Goal: Task Accomplishment & Management: Manage account settings

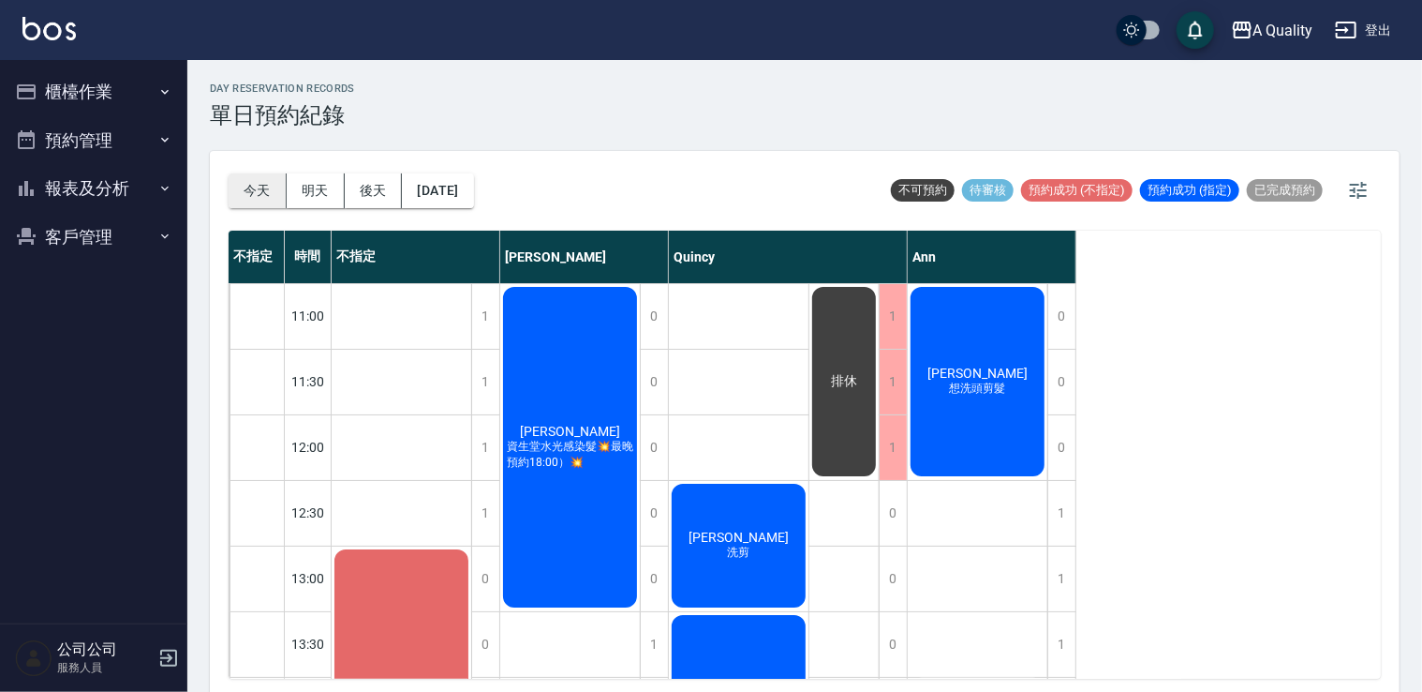
click at [258, 188] on button "今天" at bounding box center [258, 190] width 58 height 35
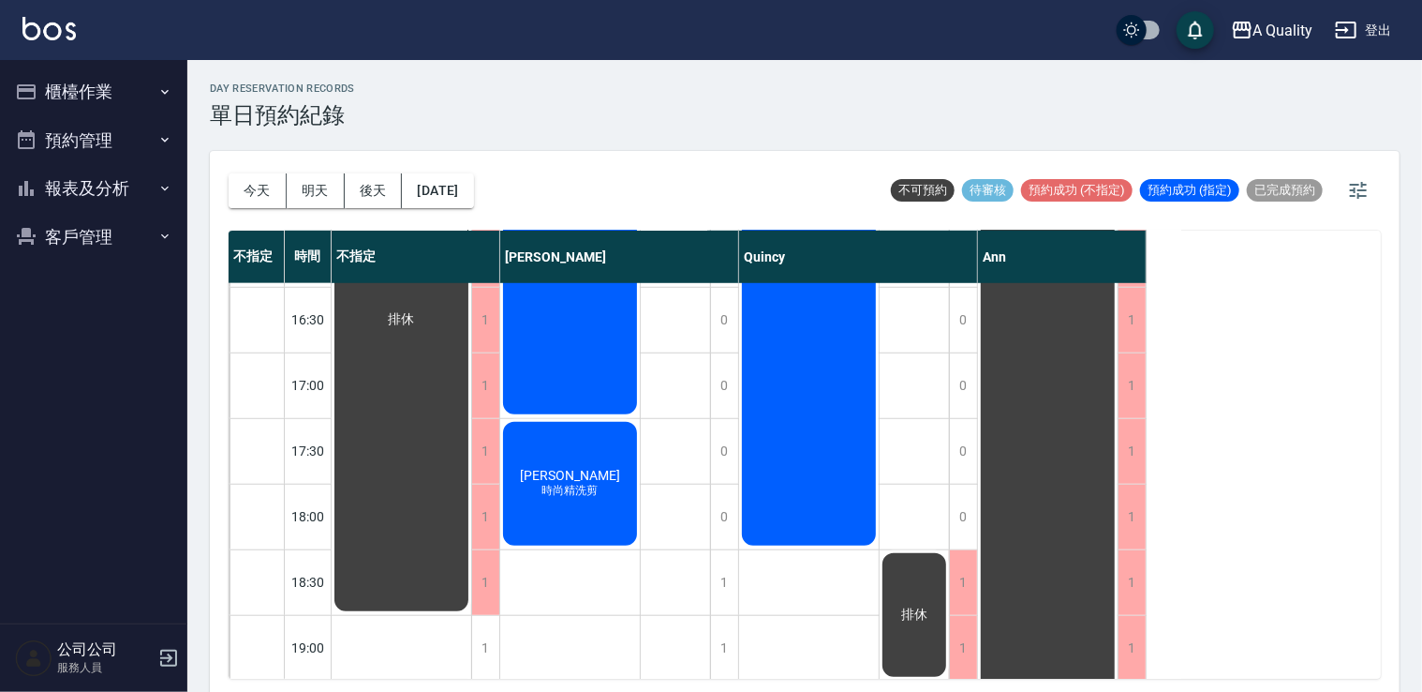
scroll to position [706, 0]
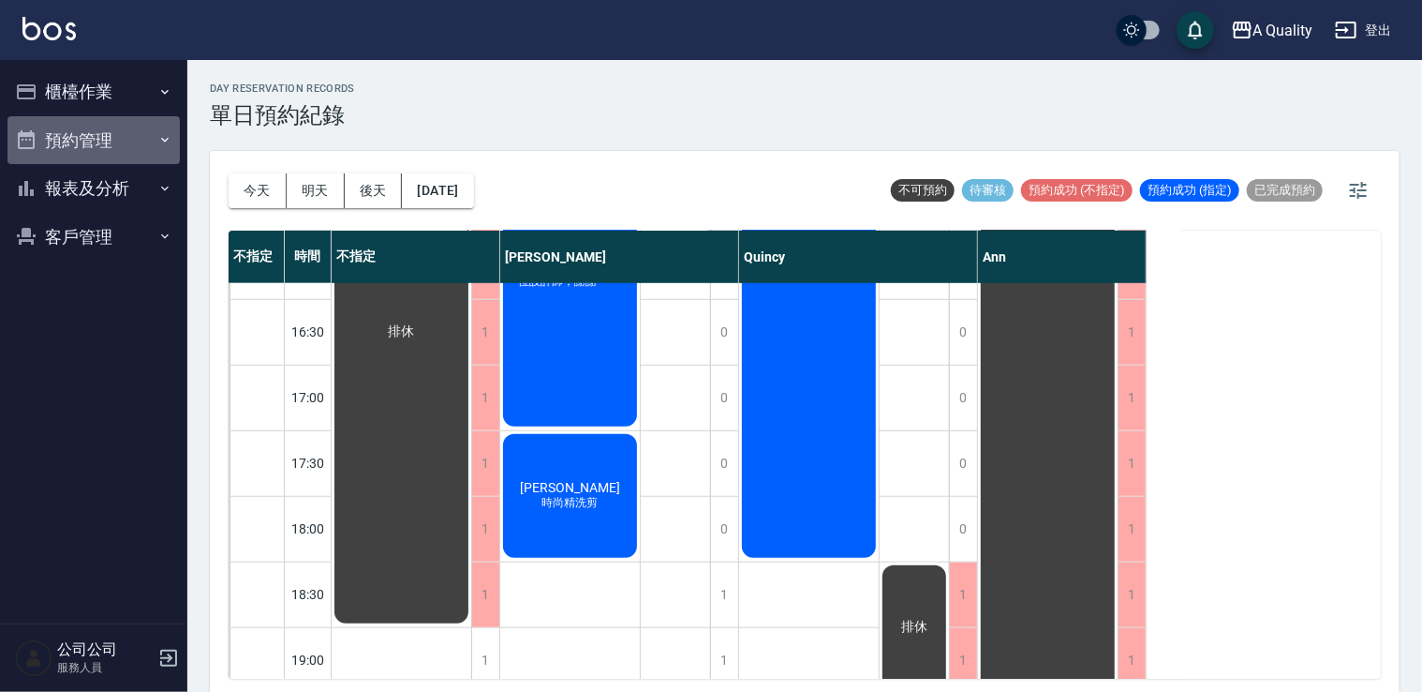
click at [77, 144] on button "預約管理" at bounding box center [93, 140] width 172 height 49
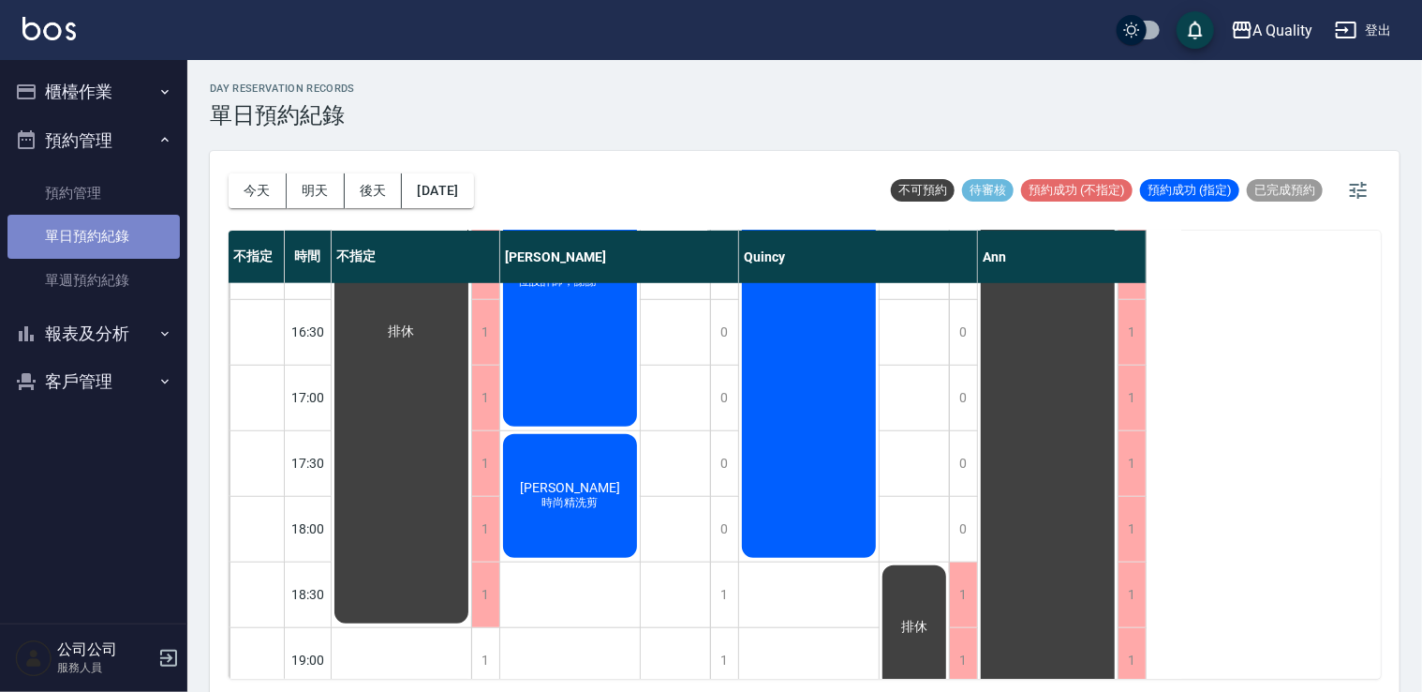
click at [97, 246] on link "單日預約紀錄" at bounding box center [93, 236] width 172 height 43
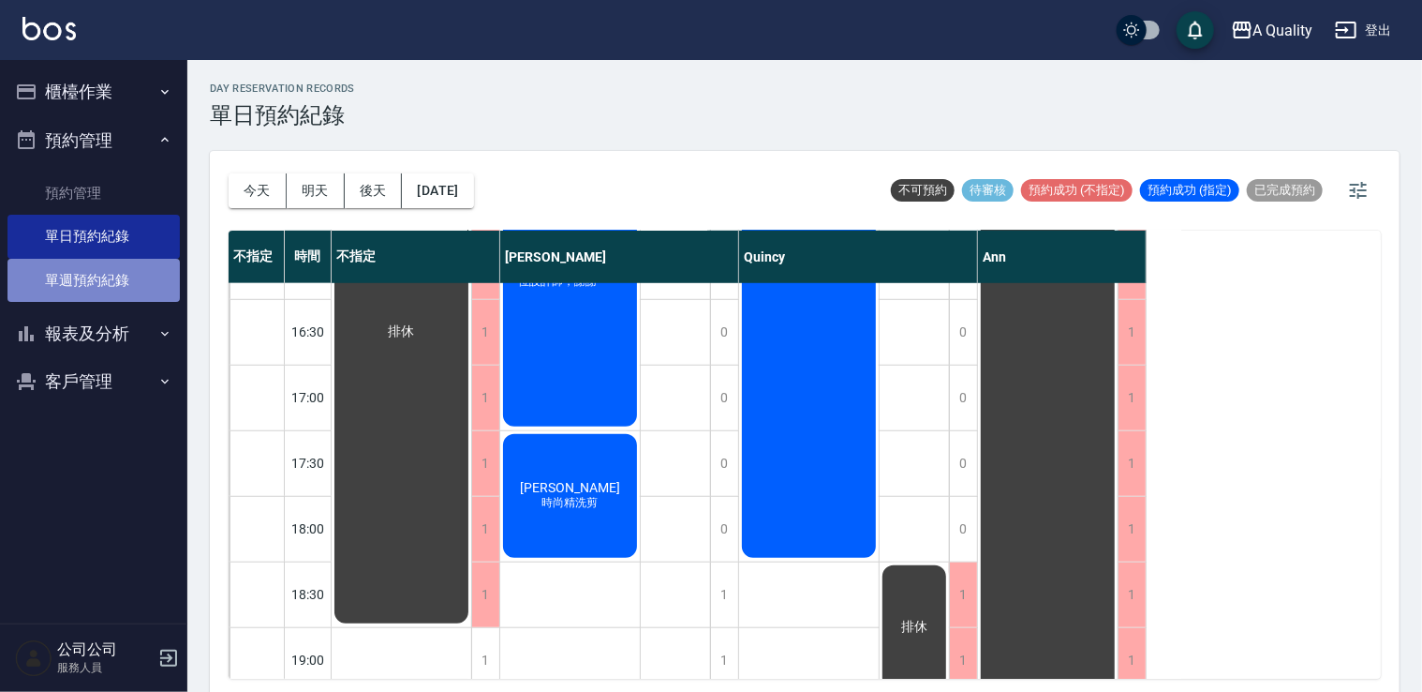
click at [108, 279] on link "單週預約紀錄" at bounding box center [93, 280] width 172 height 43
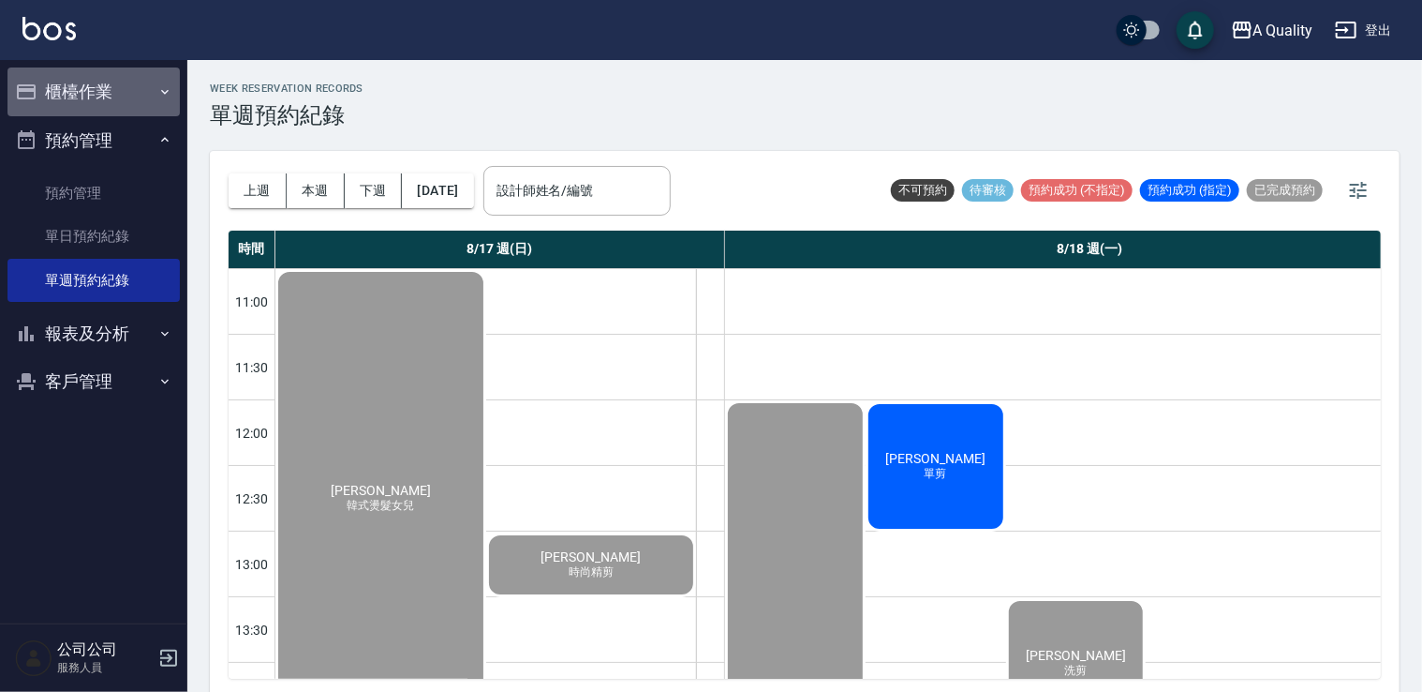
click at [91, 97] on button "櫃檯作業" at bounding box center [93, 91] width 172 height 49
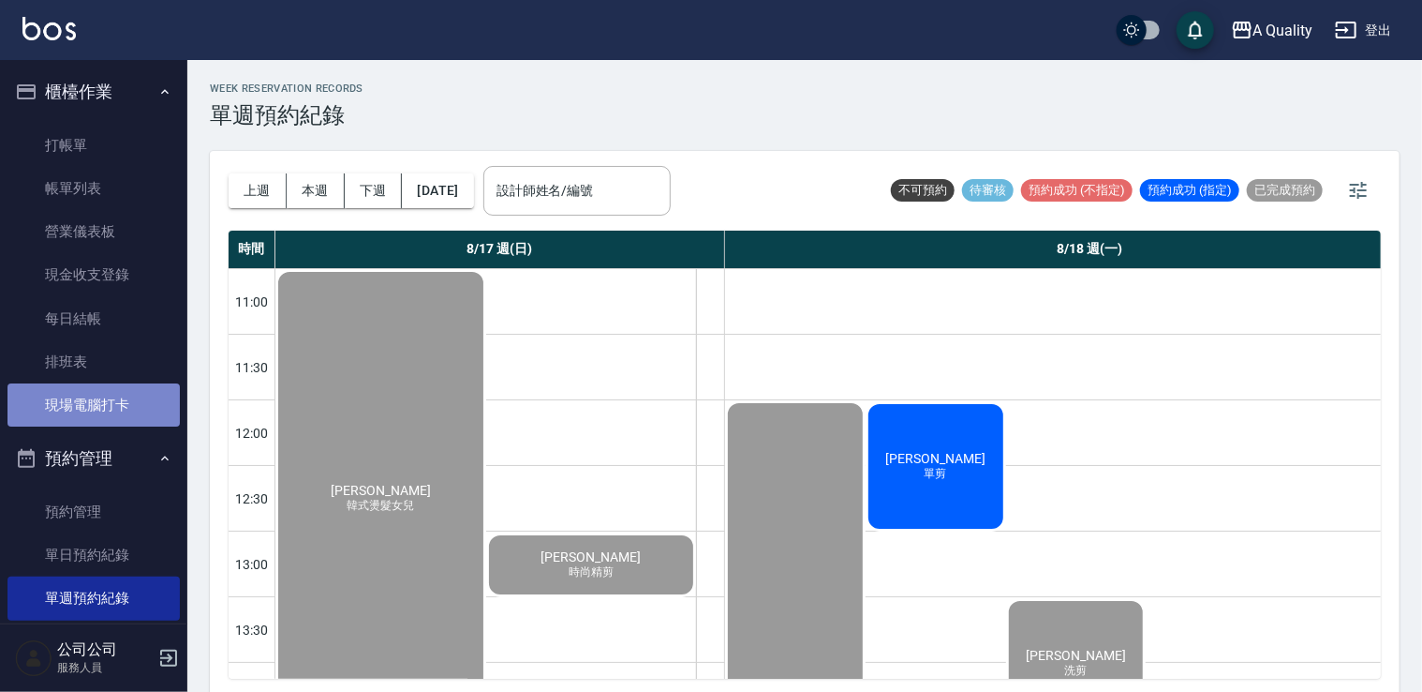
click at [116, 409] on link "現場電腦打卡" at bounding box center [93, 404] width 172 height 43
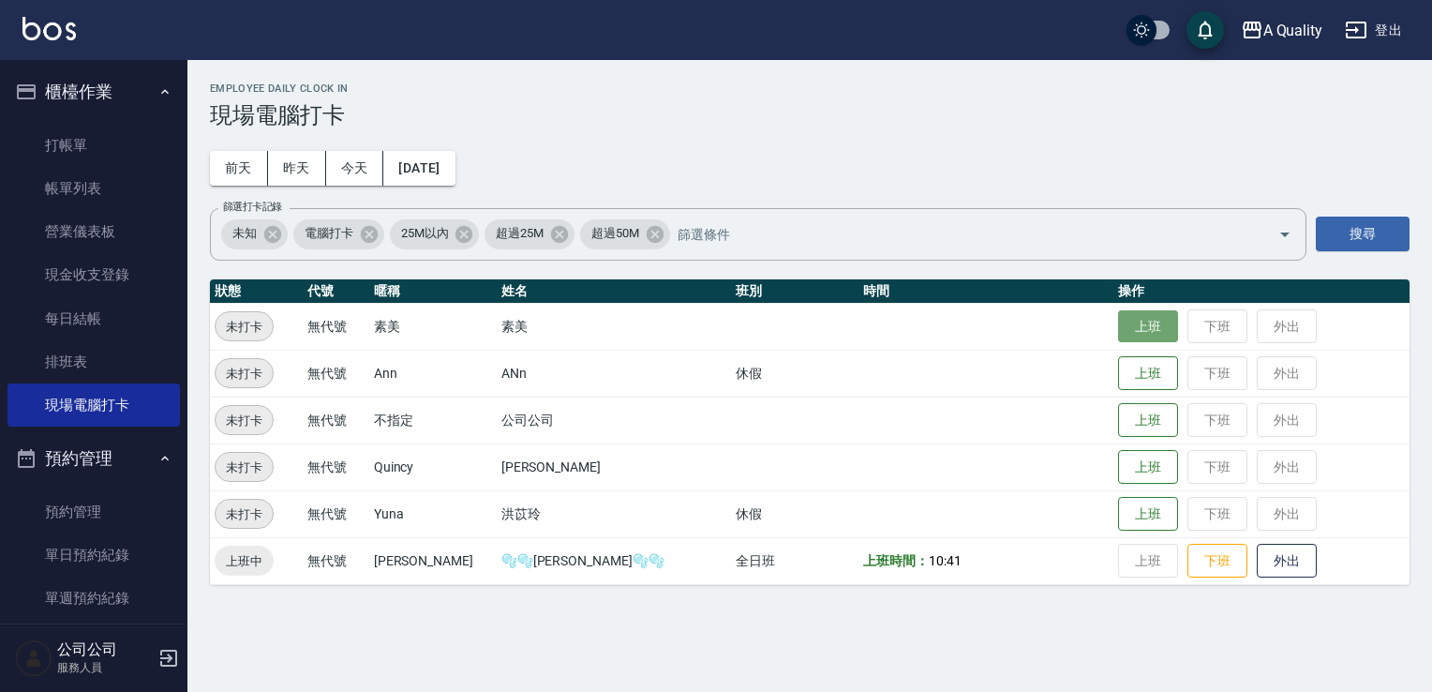
click at [1118, 332] on button "上班" at bounding box center [1148, 326] width 60 height 33
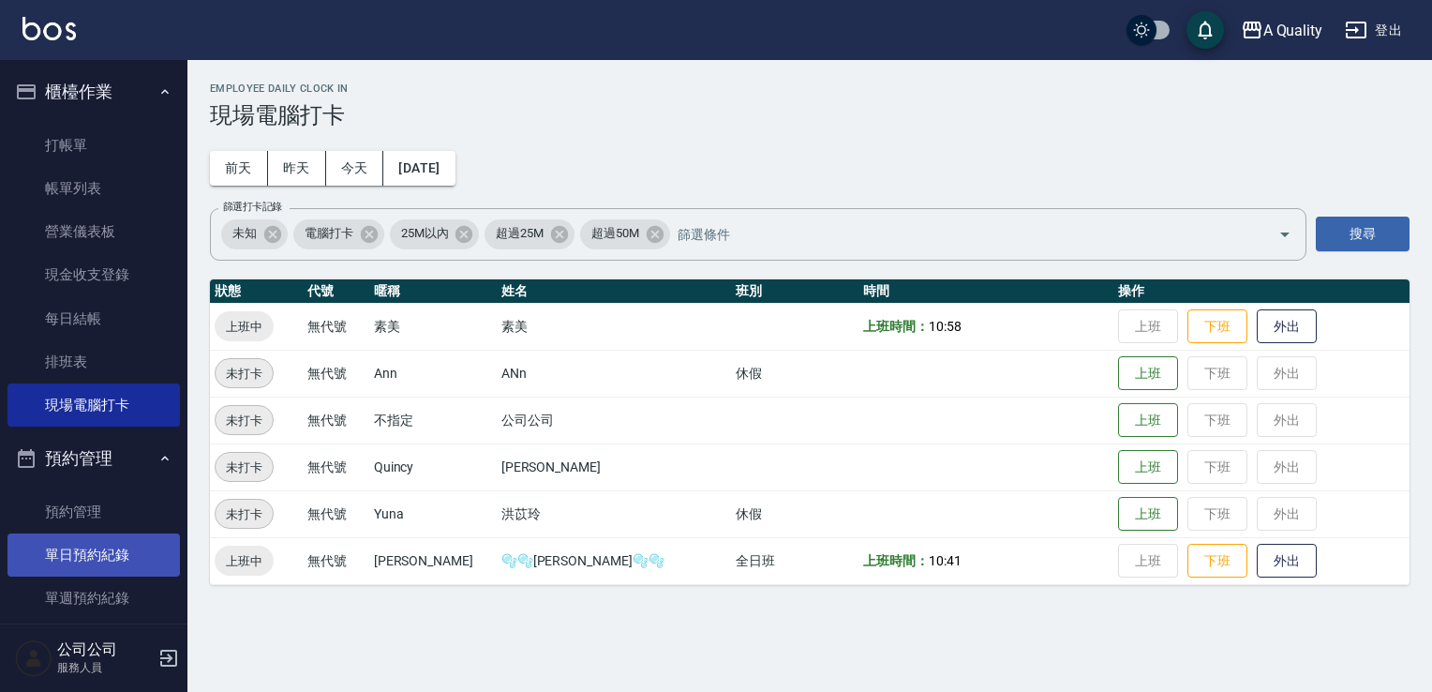
click at [105, 555] on link "單日預約紀錄" at bounding box center [93, 554] width 172 height 43
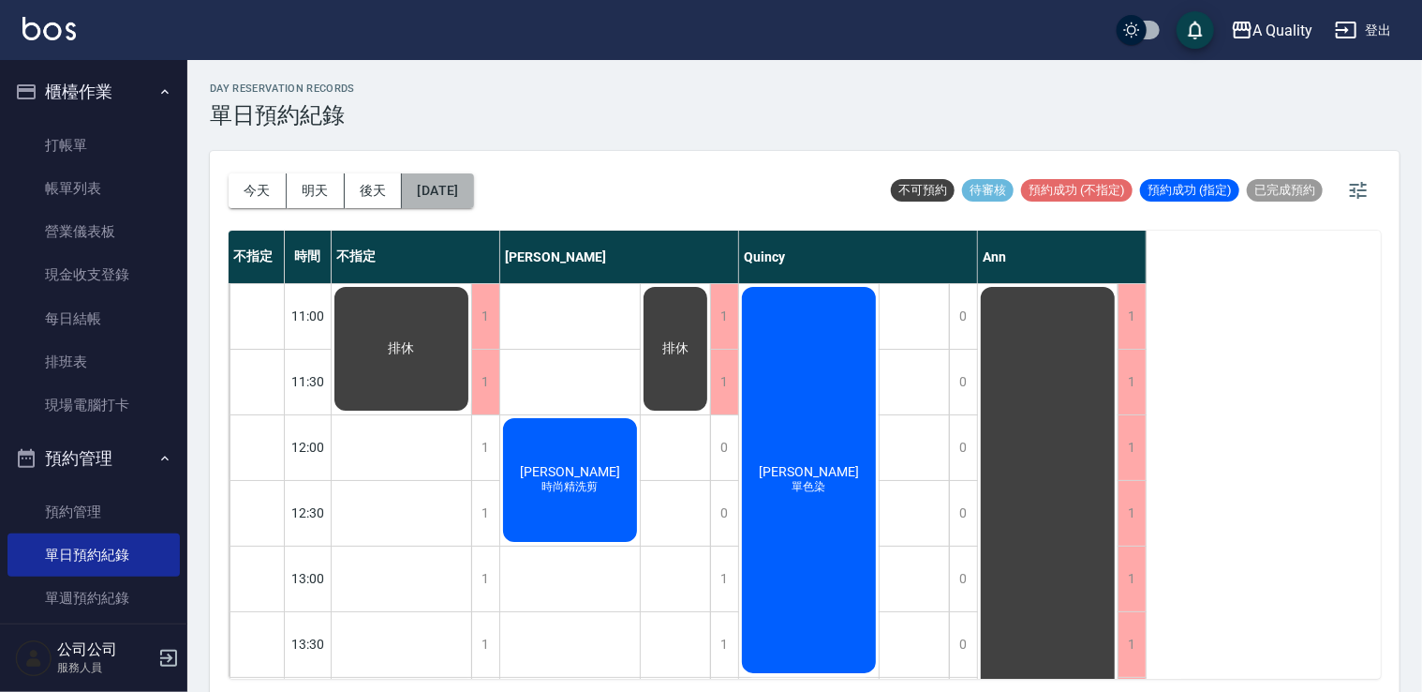
click at [473, 193] on button "2025/08/21" at bounding box center [437, 190] width 71 height 35
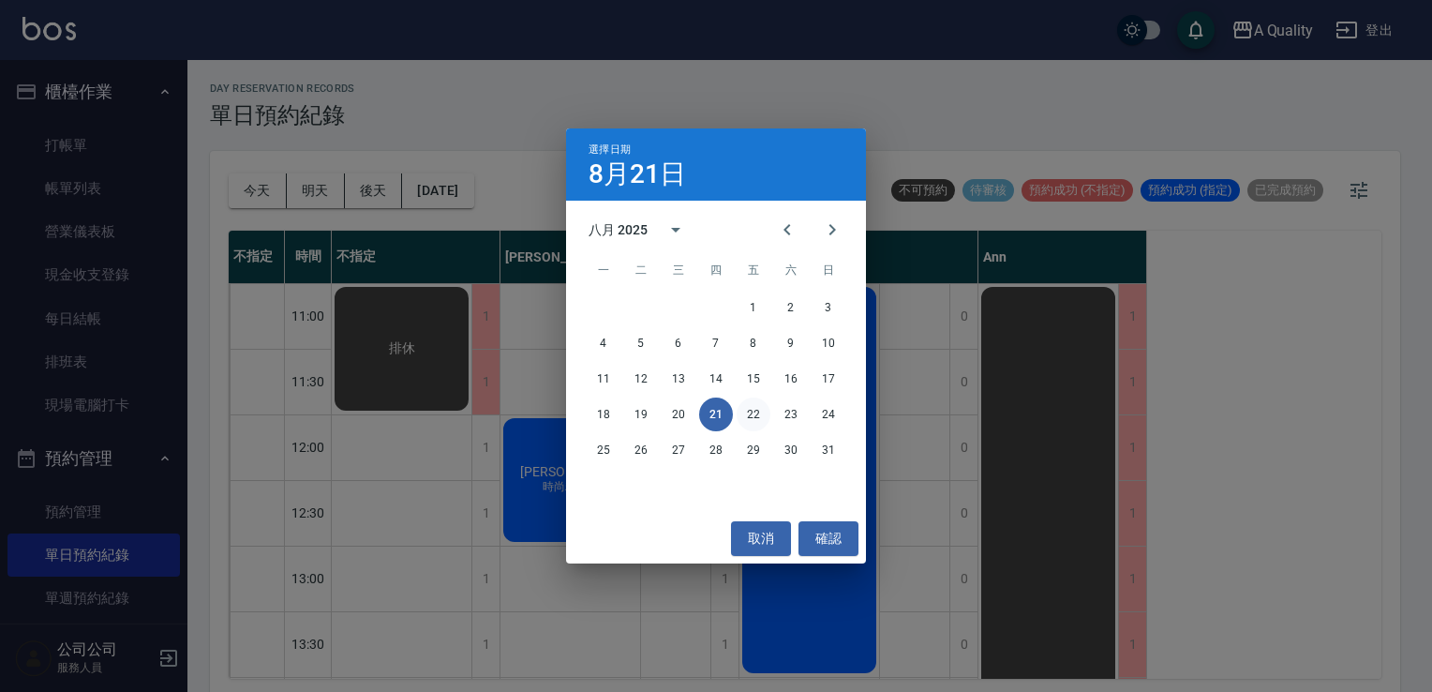
click at [757, 420] on button "22" at bounding box center [754, 414] width 34 height 34
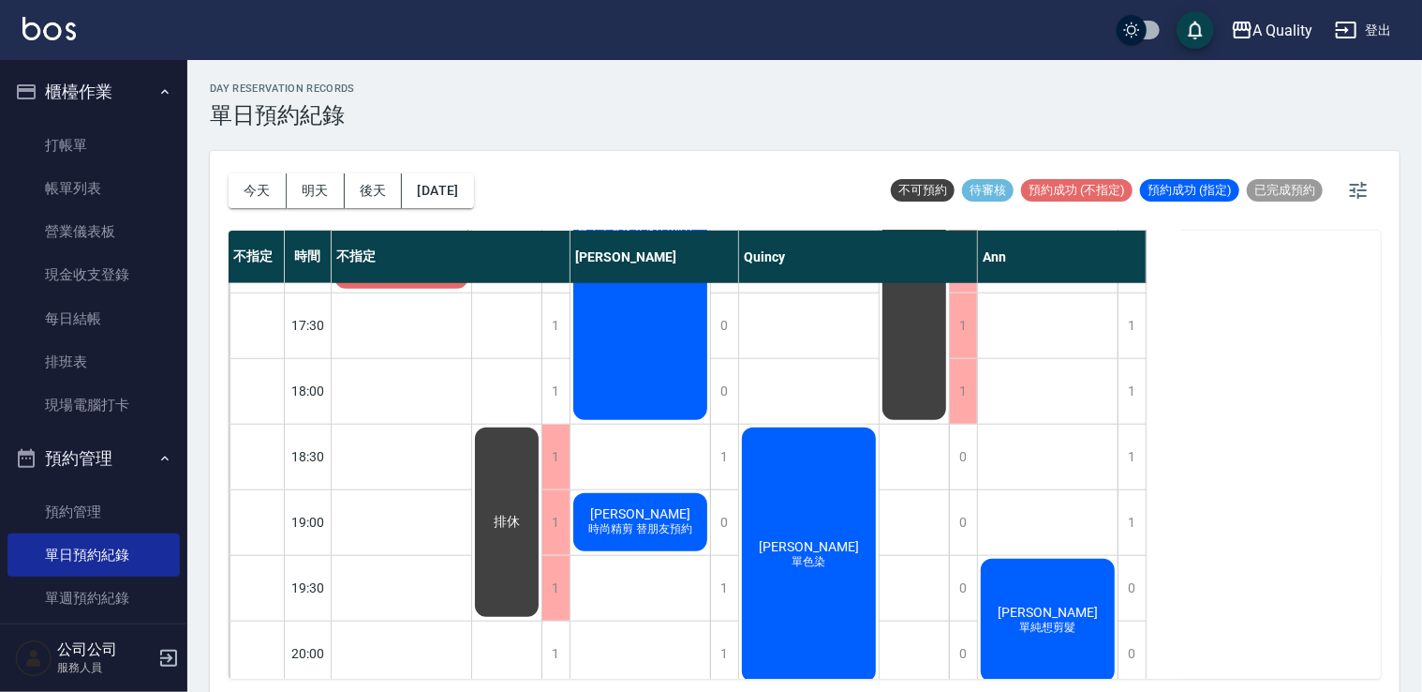
scroll to position [865, 0]
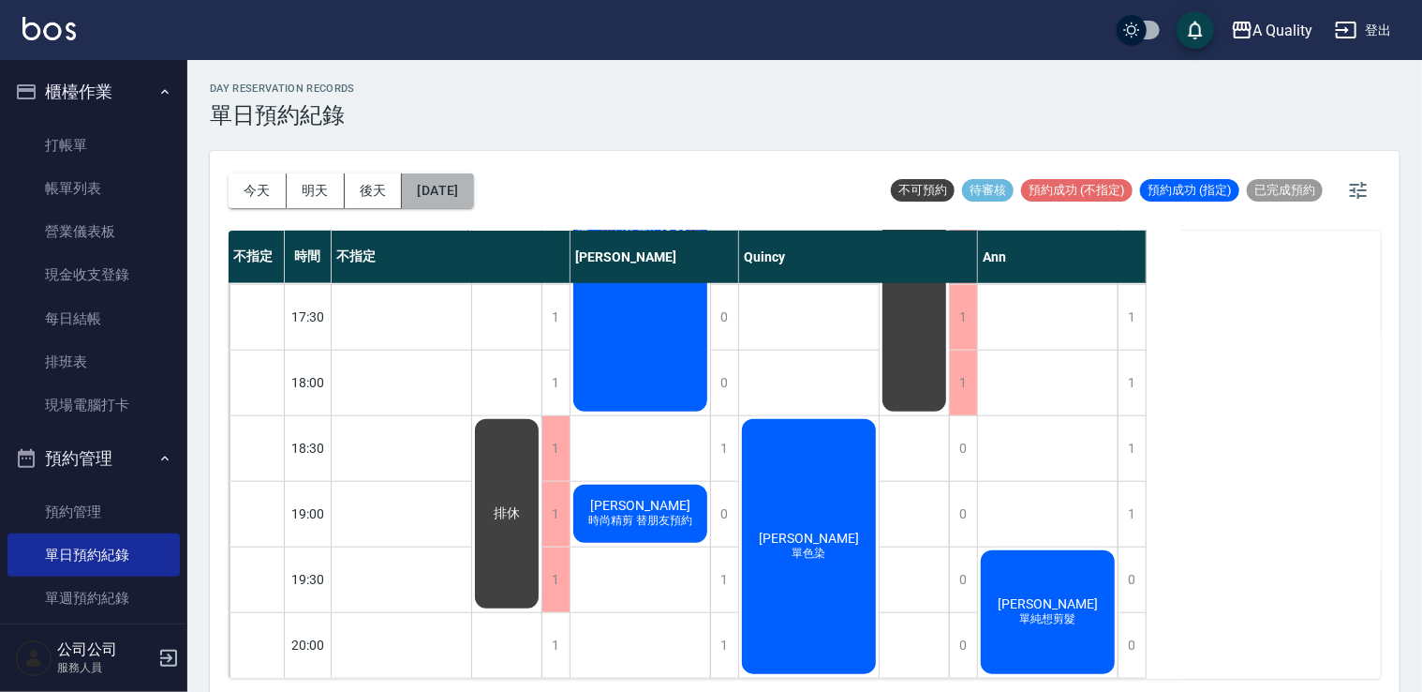
click at [461, 187] on button "2025/08/22" at bounding box center [437, 190] width 71 height 35
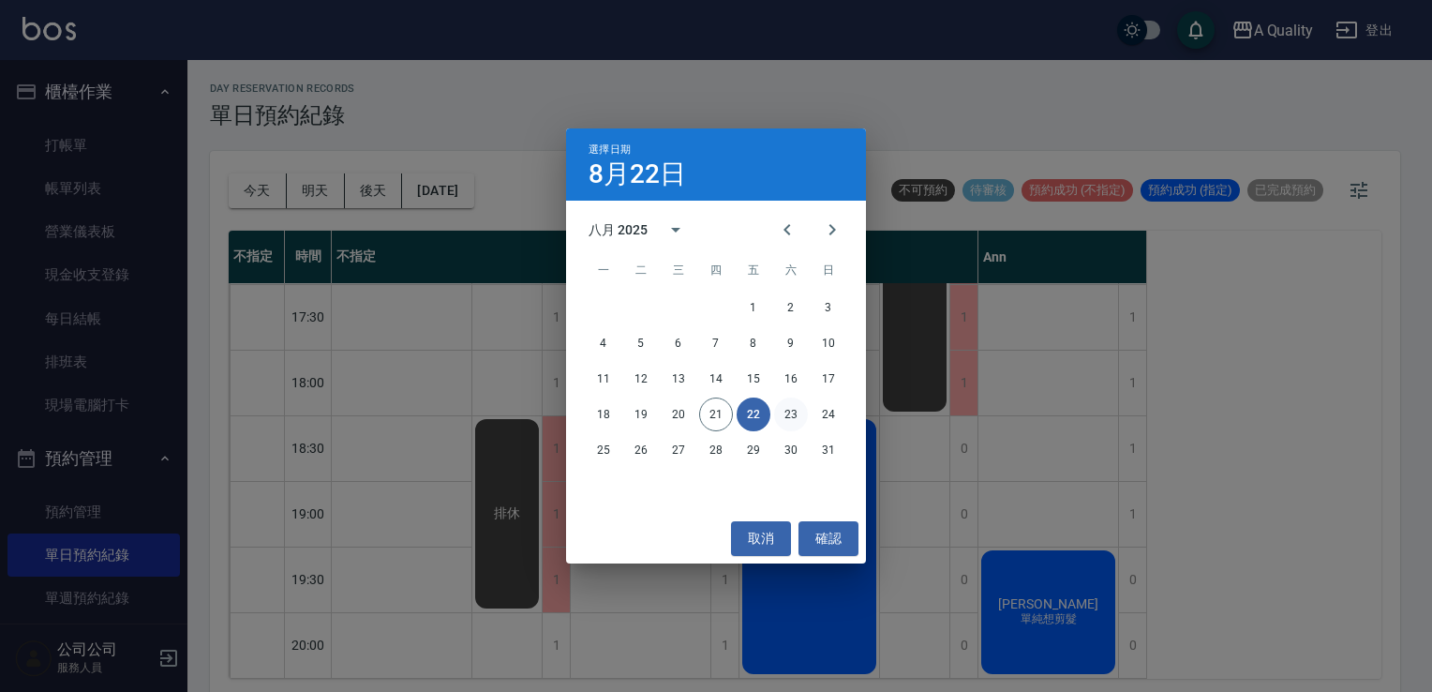
click at [776, 419] on button "23" at bounding box center [791, 414] width 34 height 34
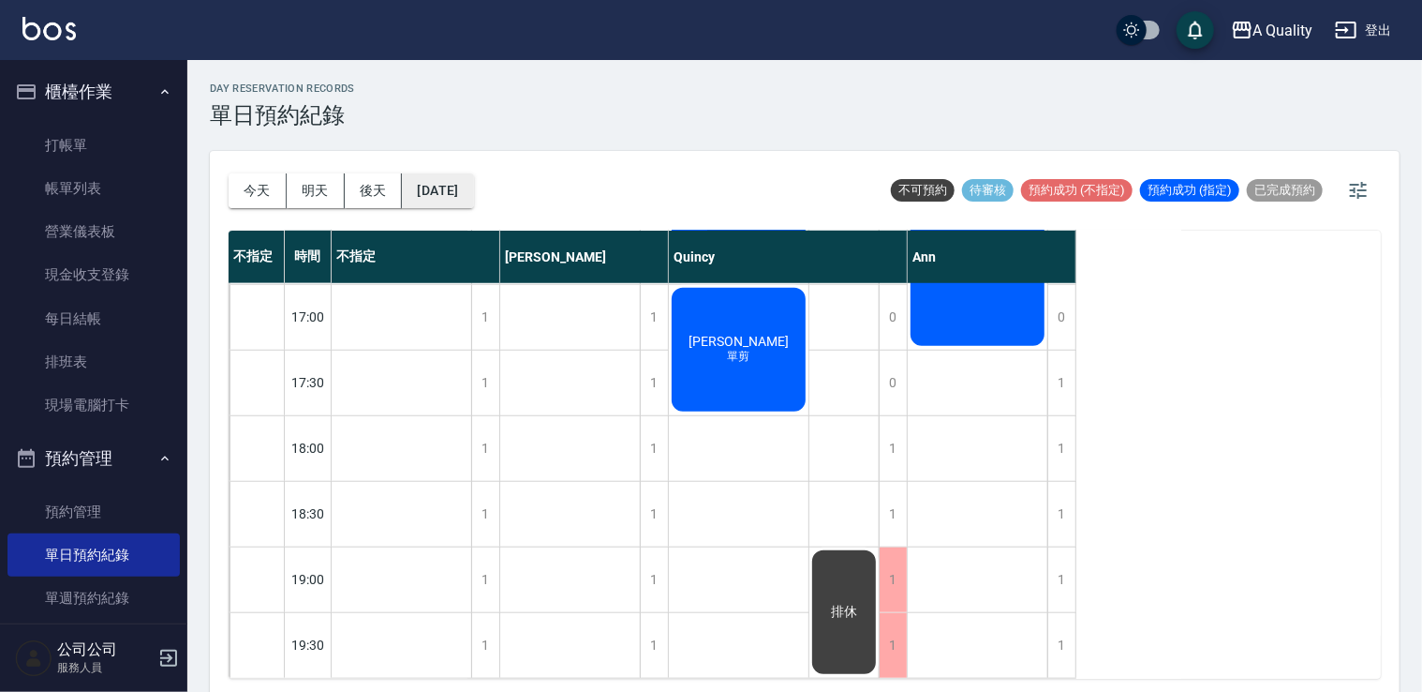
click at [454, 199] on button "2025/08/23" at bounding box center [437, 190] width 71 height 35
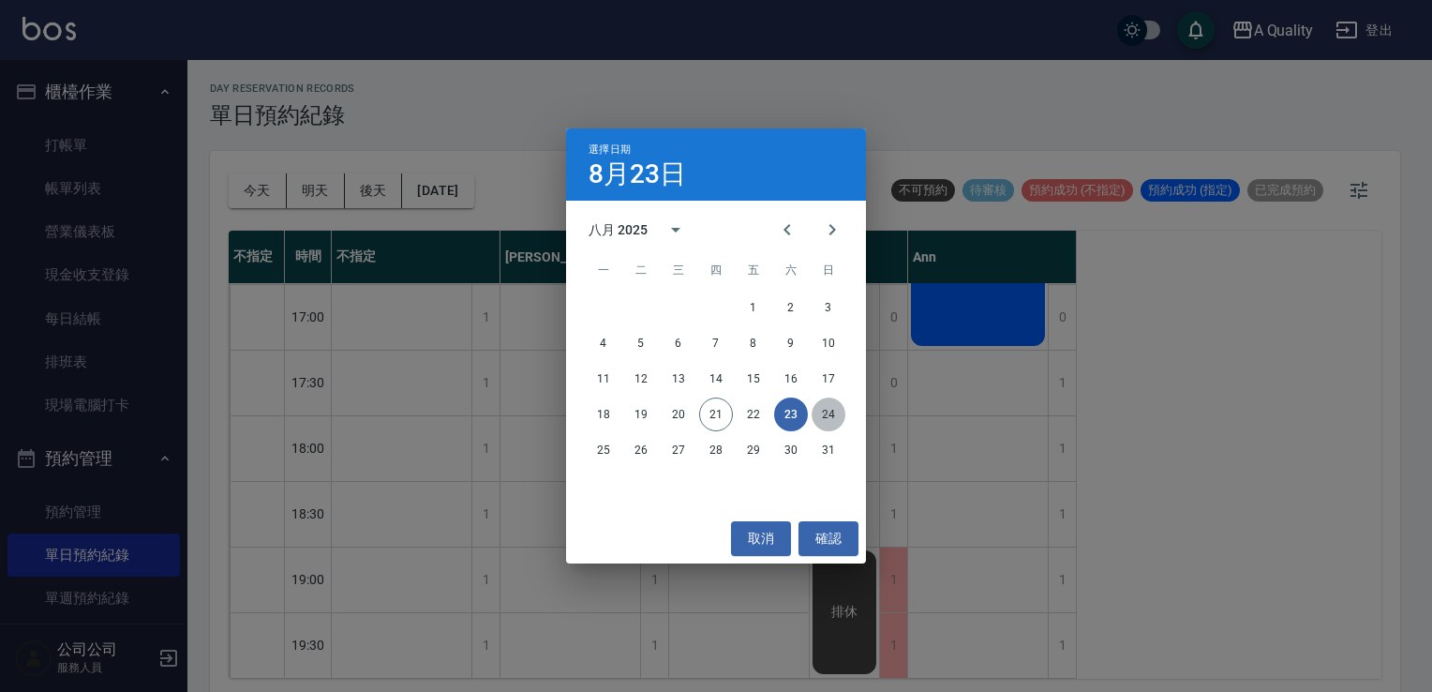
click at [828, 414] on button "24" at bounding box center [829, 414] width 34 height 34
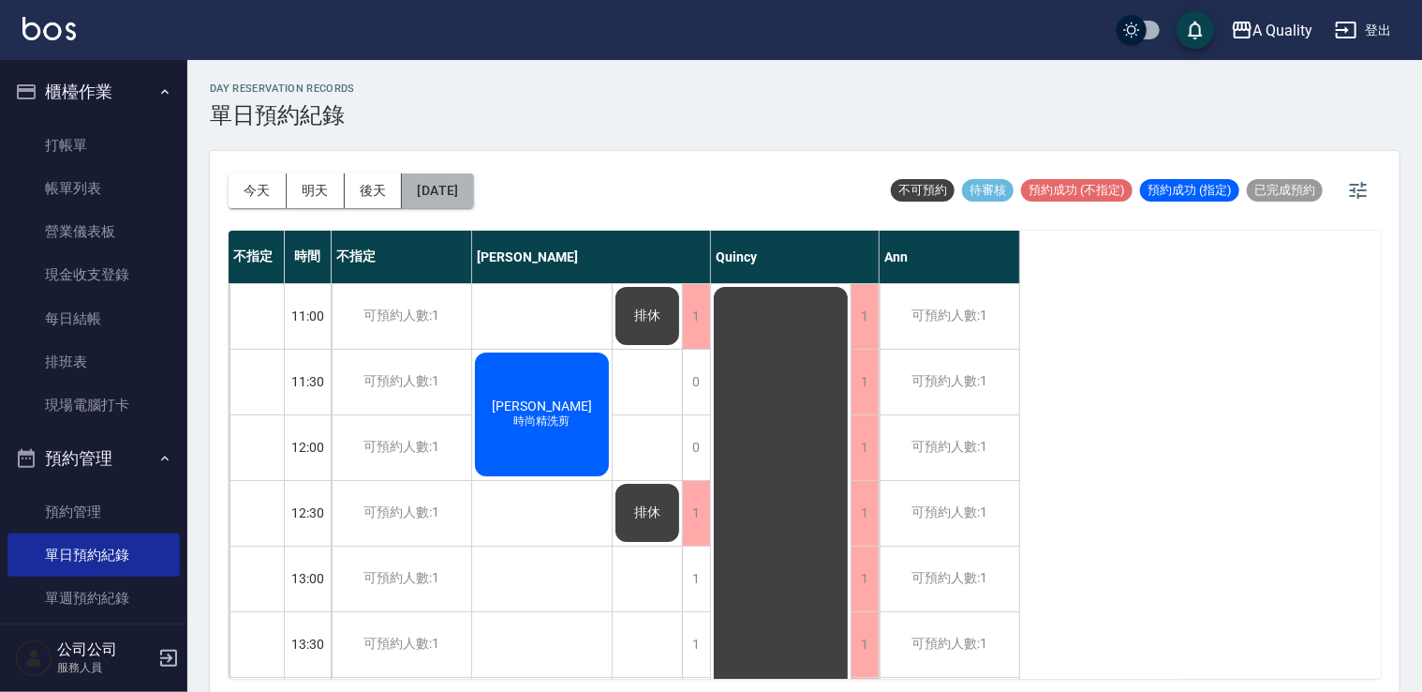
click at [473, 199] on button "2025/08/24" at bounding box center [437, 190] width 71 height 35
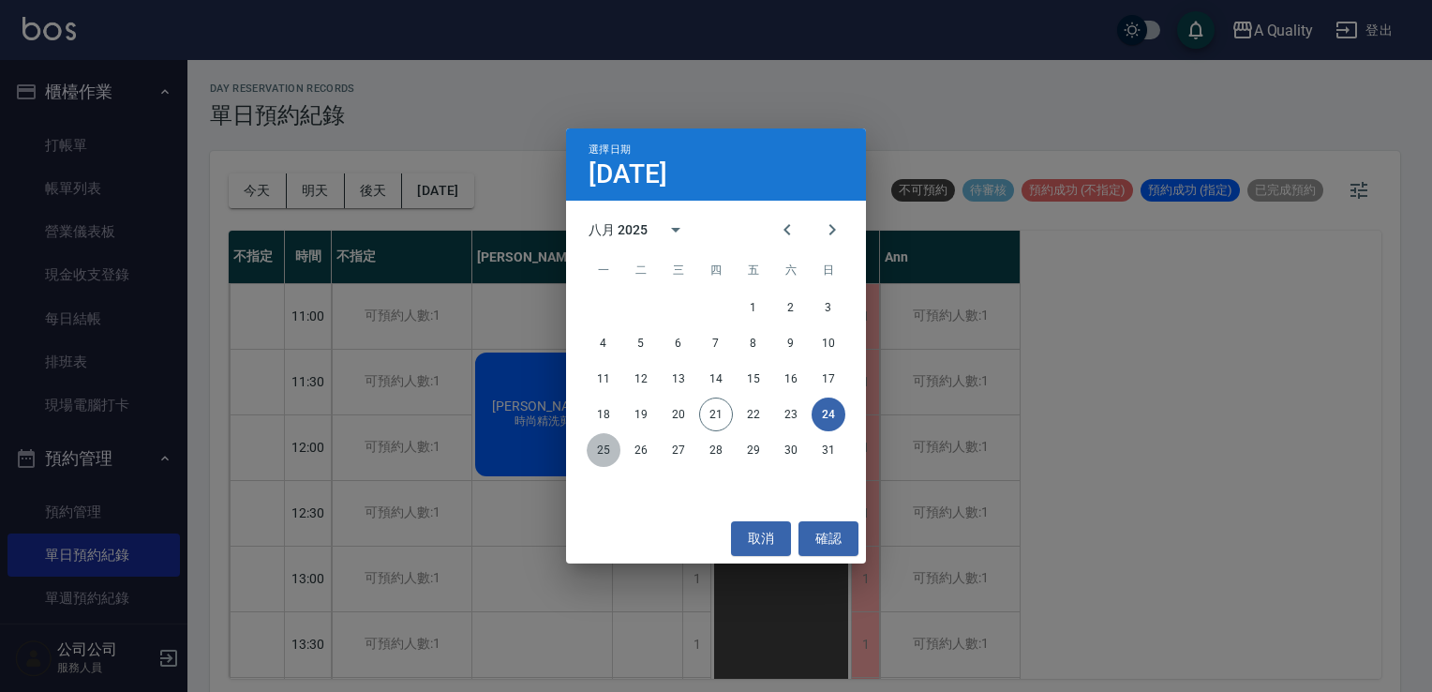
click at [590, 450] on button "25" at bounding box center [604, 450] width 34 height 34
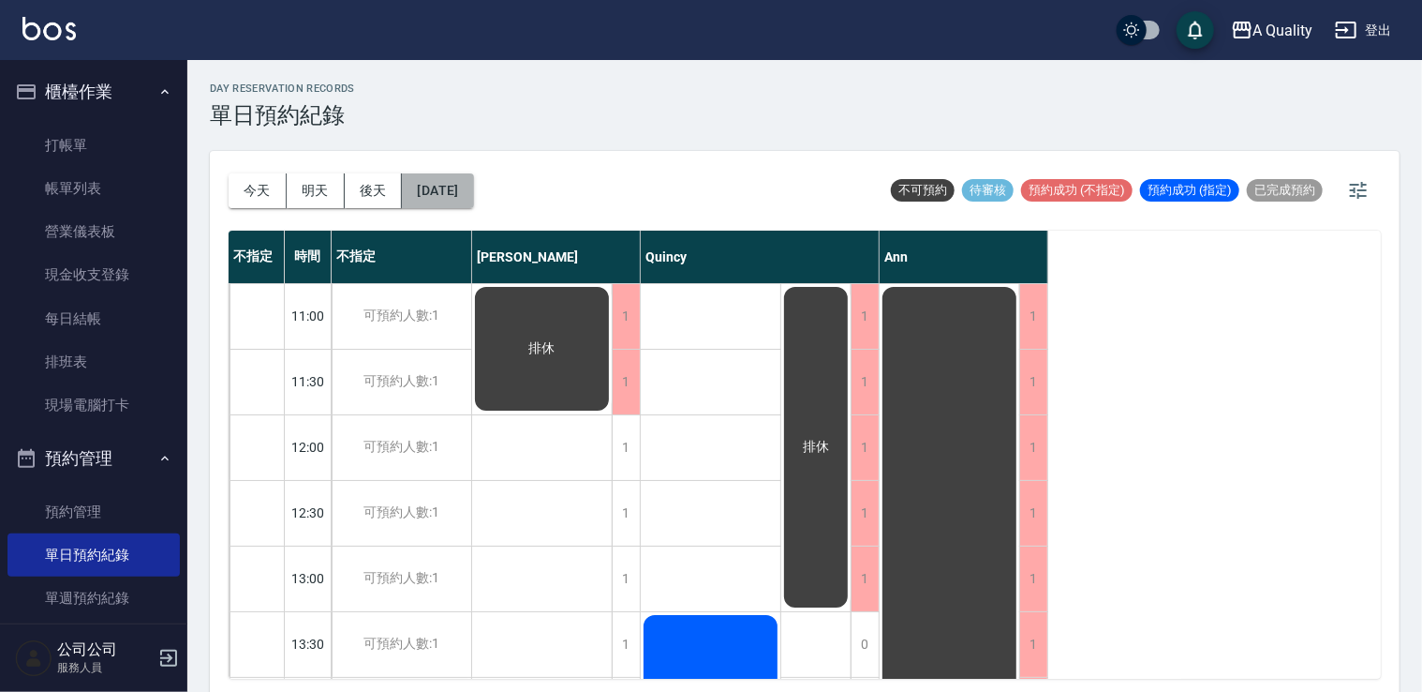
click at [457, 186] on button "2025/08/25" at bounding box center [437, 190] width 71 height 35
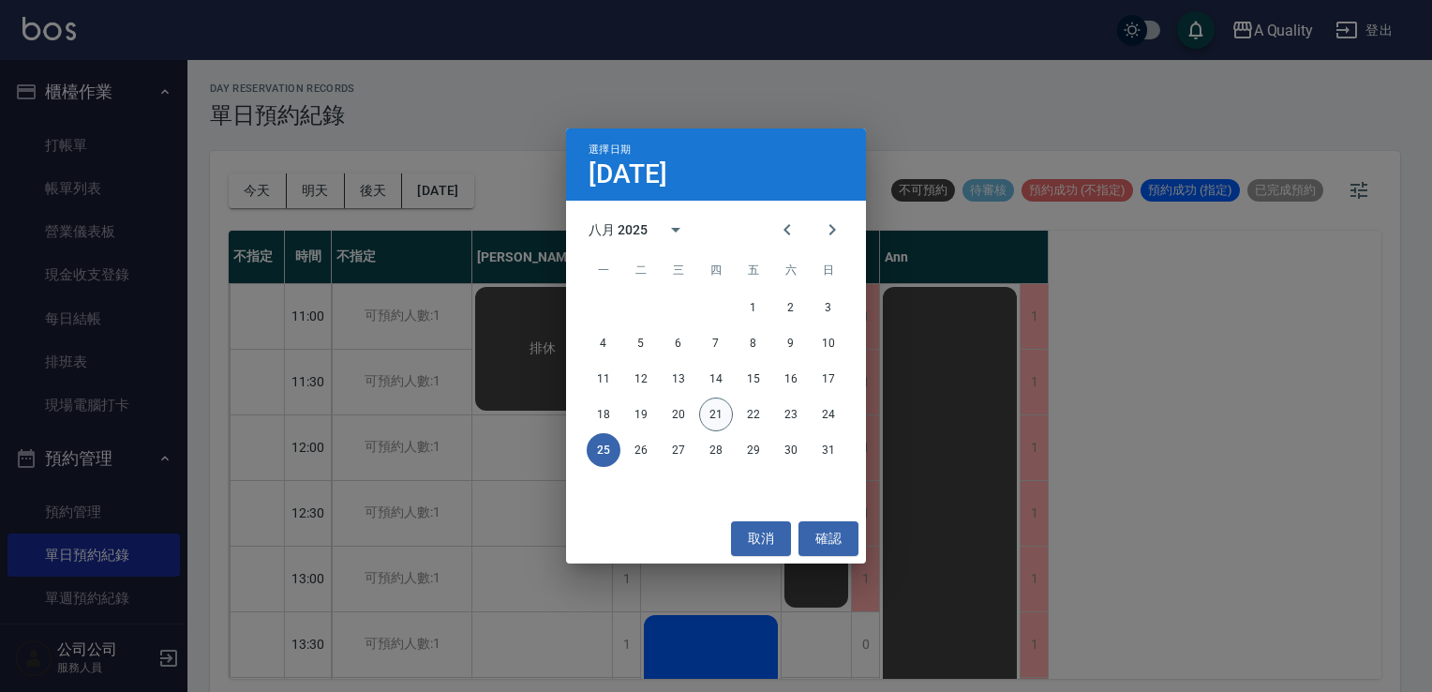
click at [716, 408] on button "21" at bounding box center [716, 414] width 34 height 34
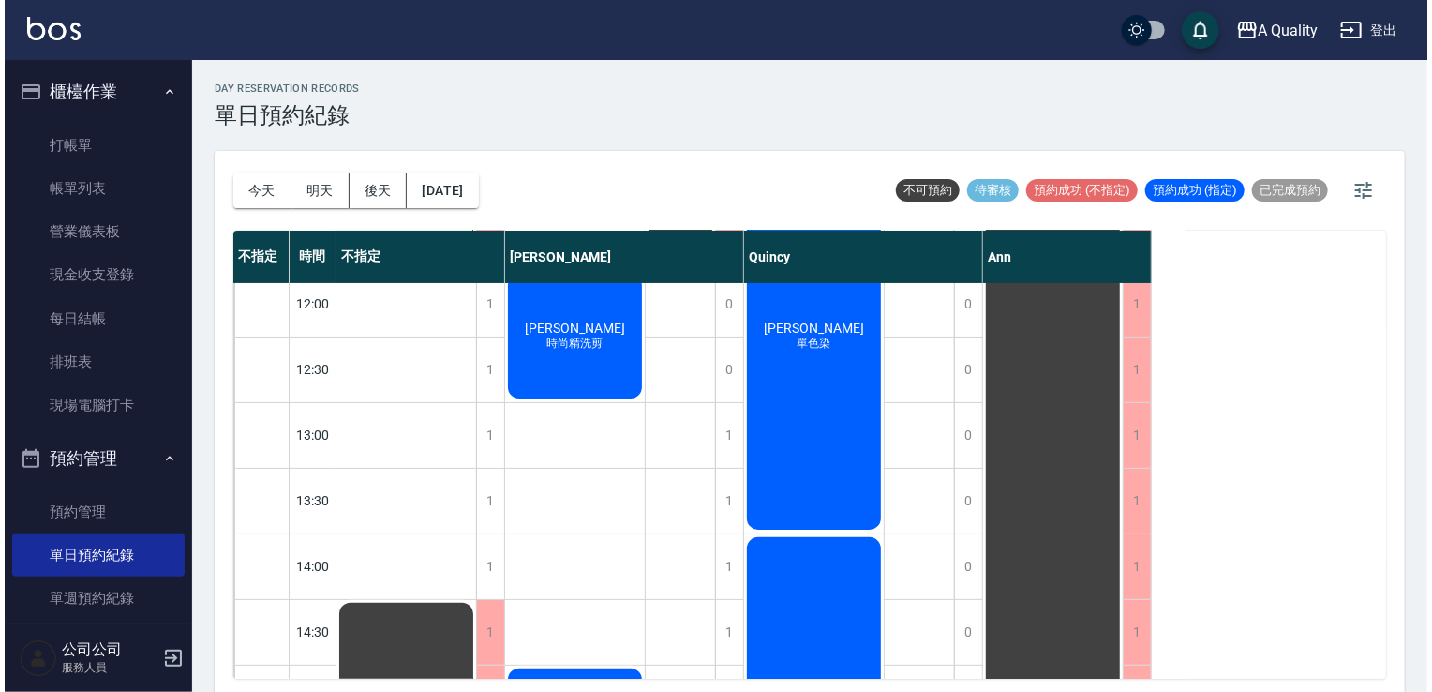
scroll to position [237, 0]
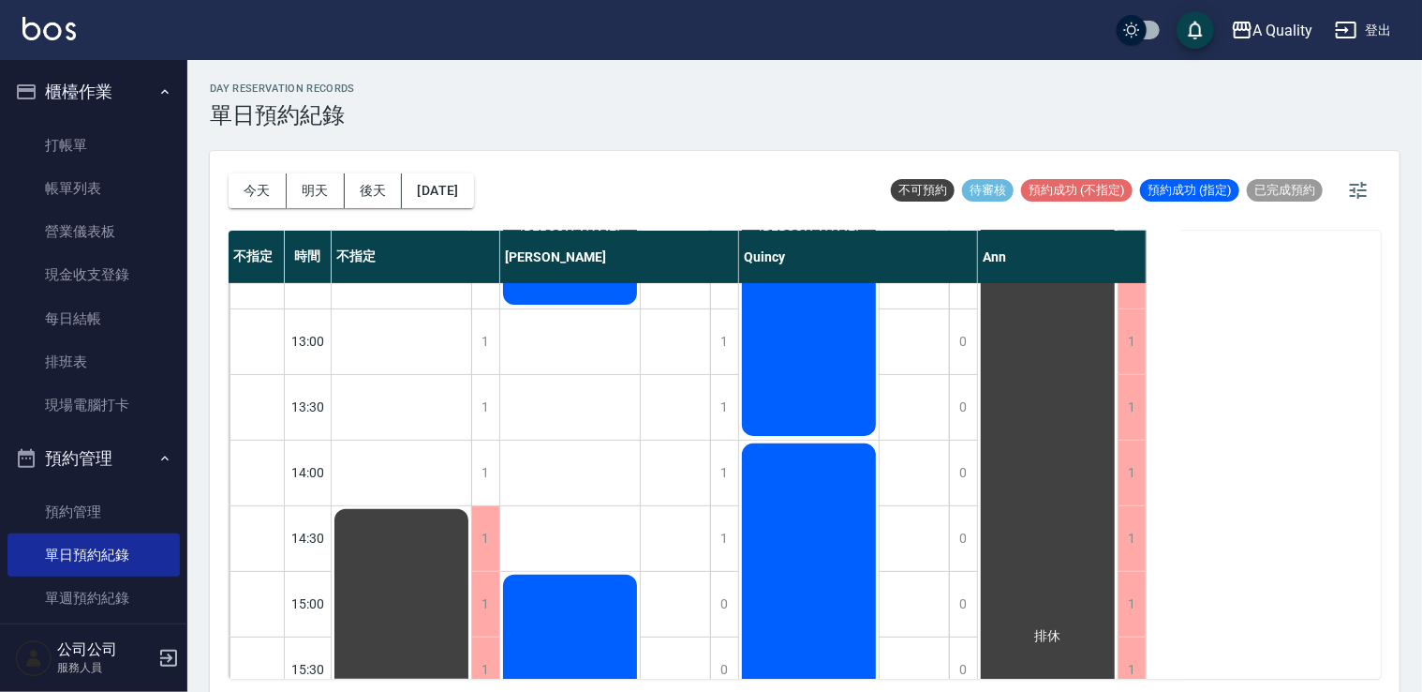
click at [471, 176] on div "高若瑄 燙髮" at bounding box center [402, 111] width 140 height 129
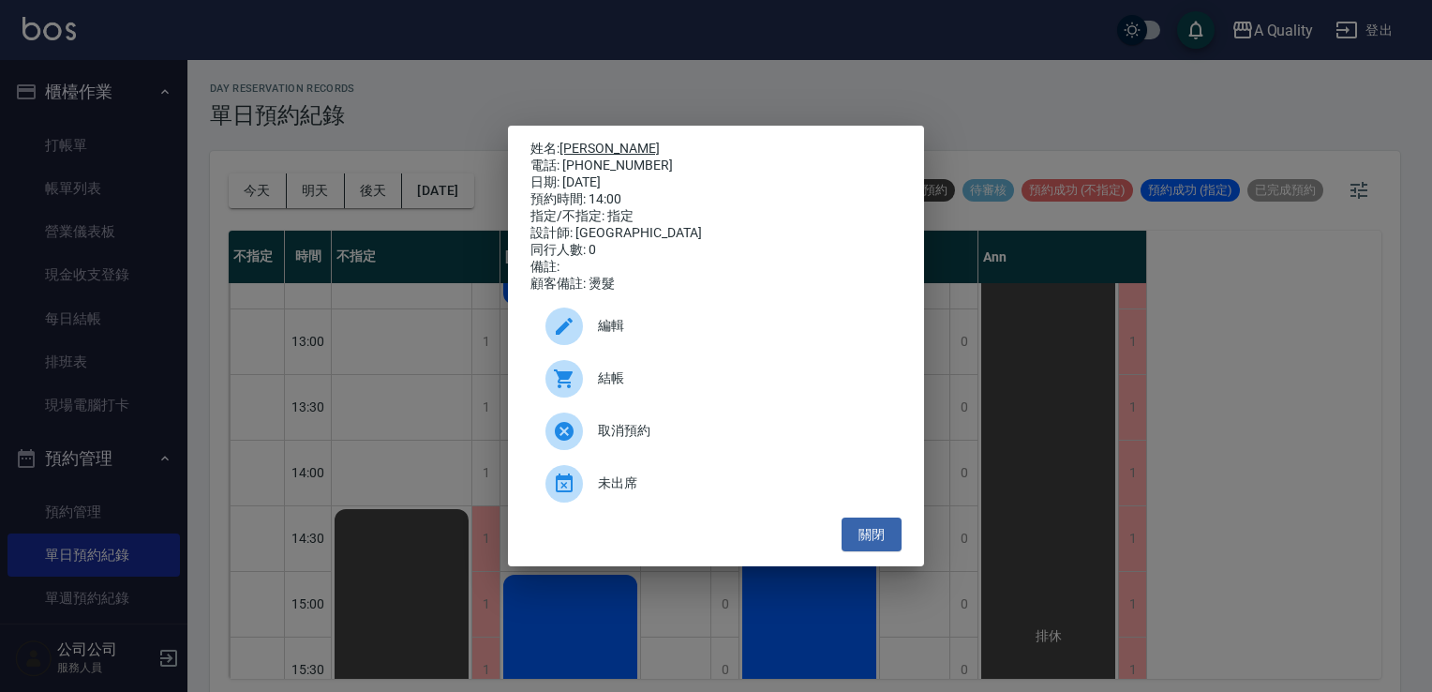
click at [585, 144] on link "高若瑄" at bounding box center [609, 148] width 100 height 15
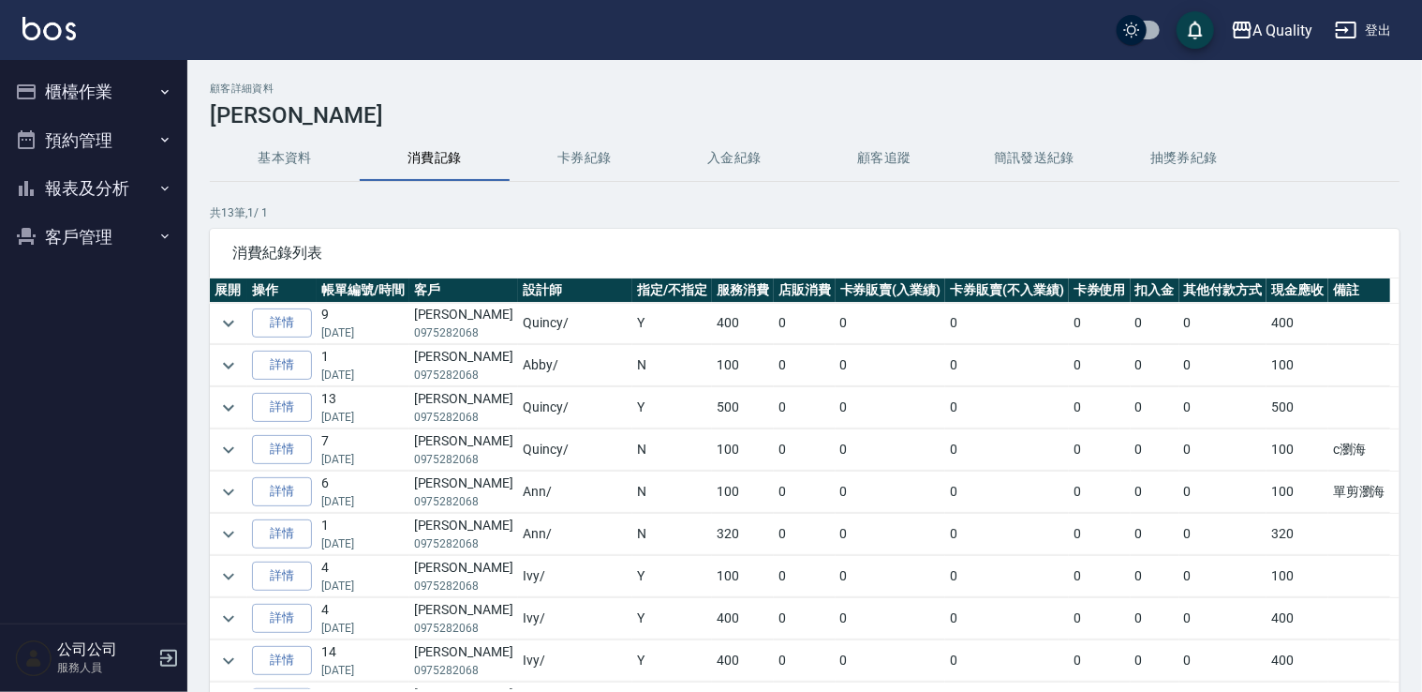
click at [91, 153] on button "預約管理" at bounding box center [93, 140] width 172 height 49
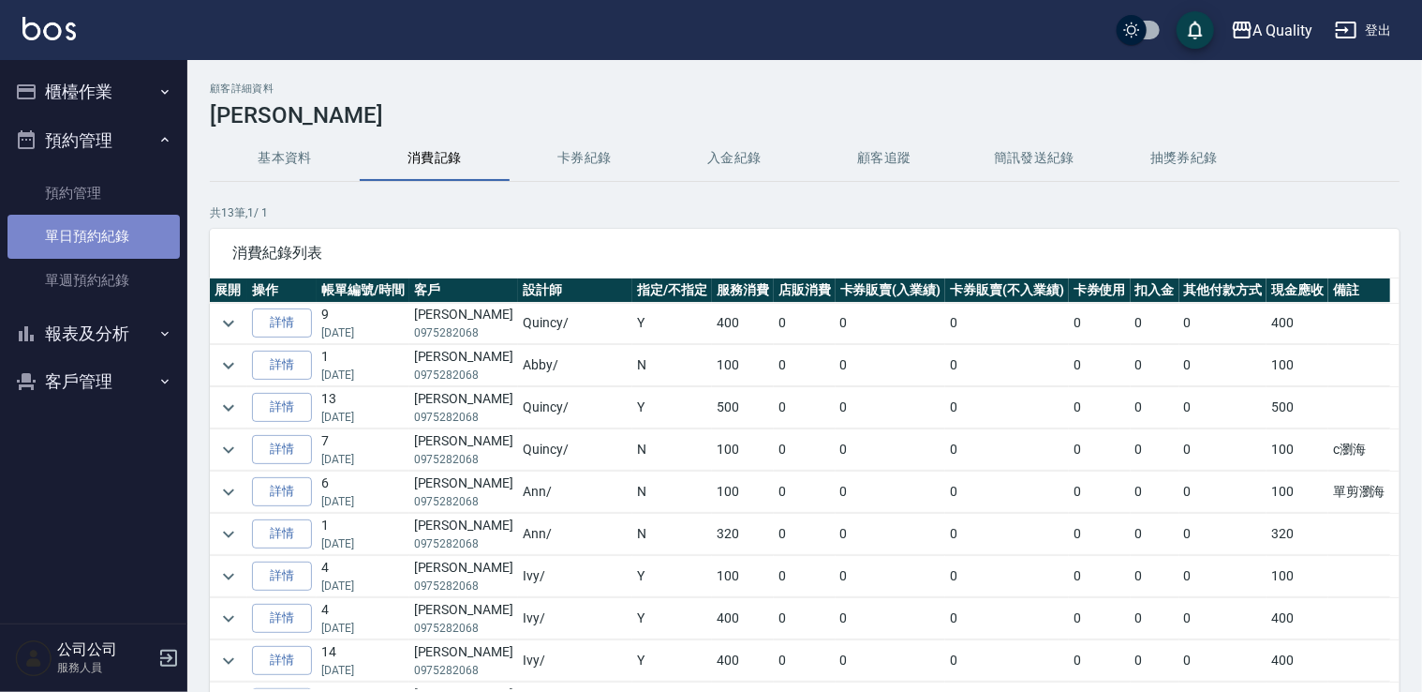
click at [128, 244] on link "單日預約紀錄" at bounding box center [93, 236] width 172 height 43
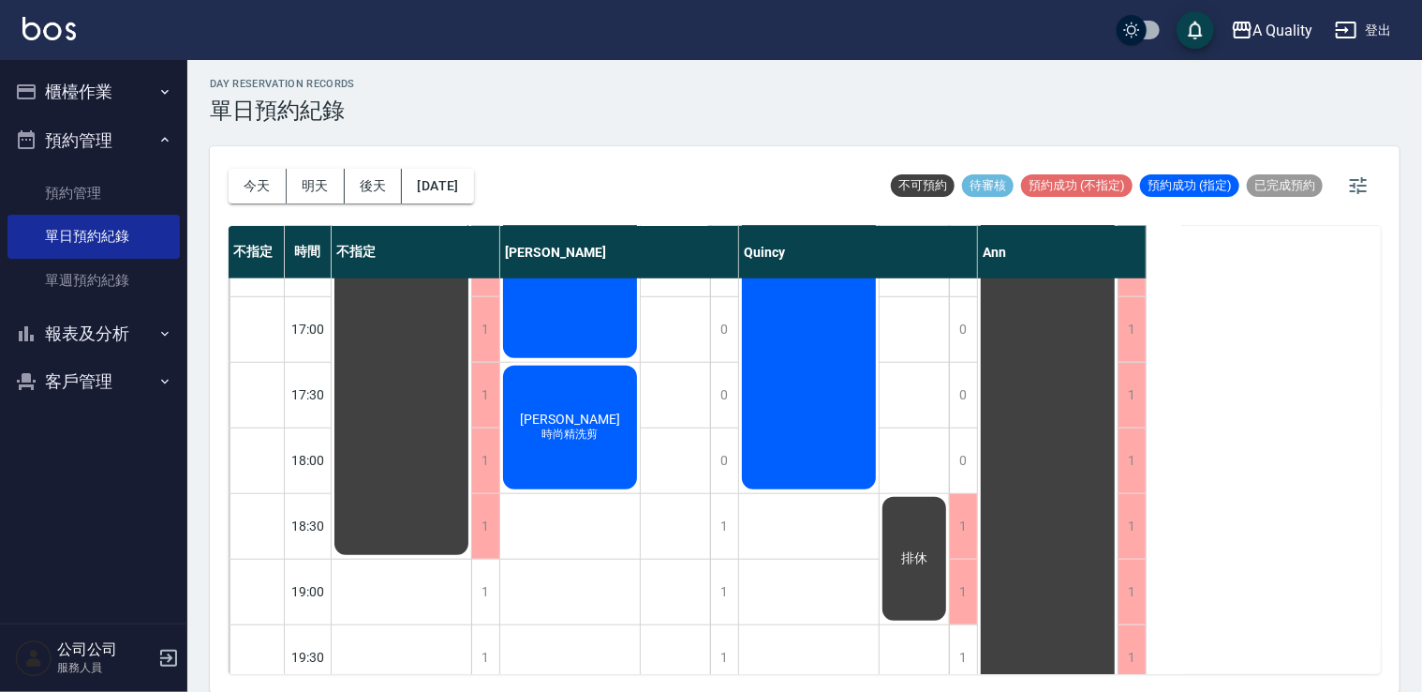
scroll to position [799, 0]
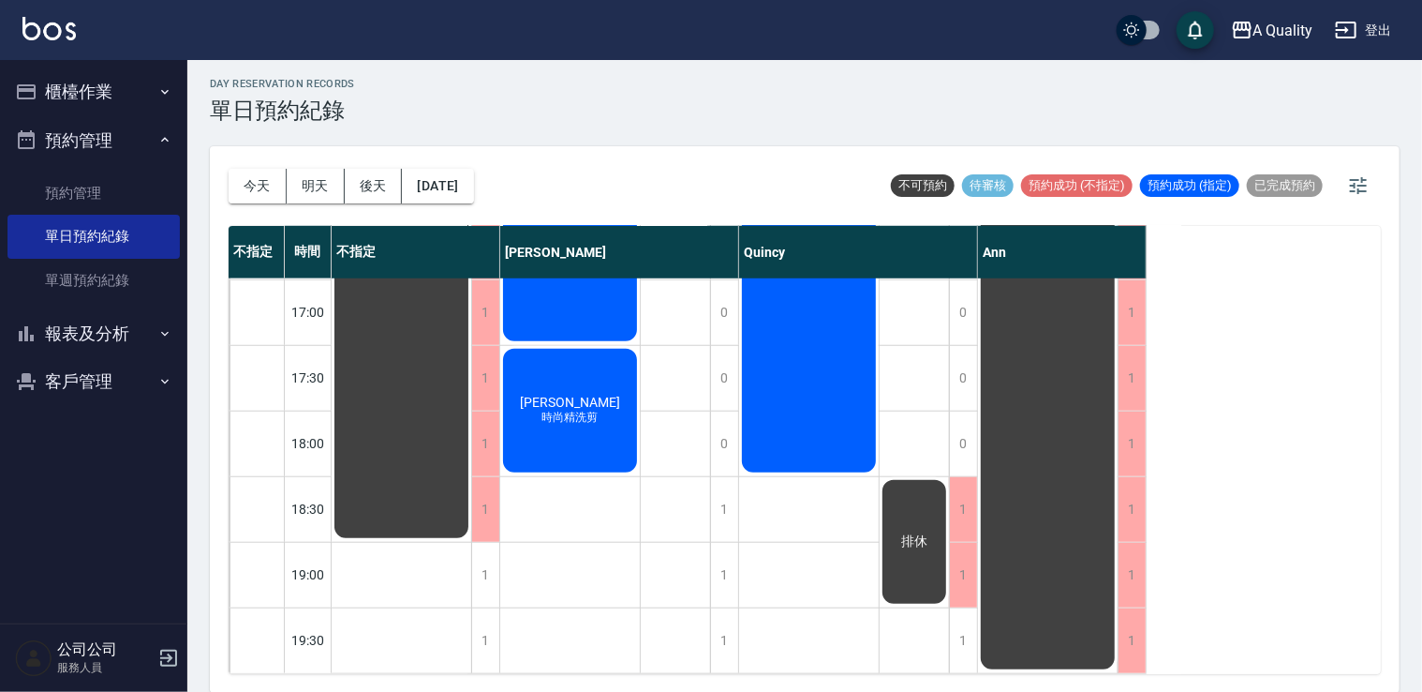
click at [832, 640] on div "劉詠秋 單色染 高若瑄 燙髮" at bounding box center [809, 82] width 141 height 1181
click at [900, 633] on div "排休" at bounding box center [915, 82] width 70 height 1181
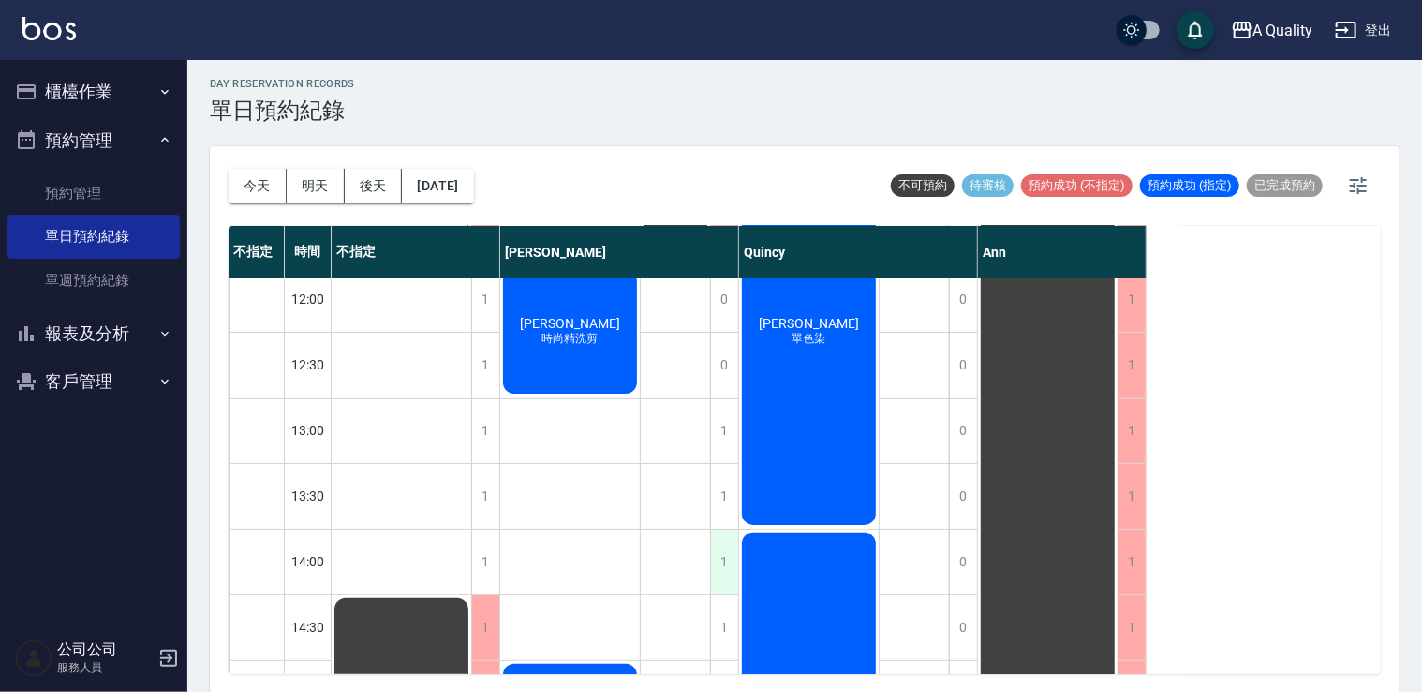
scroll to position [0, 0]
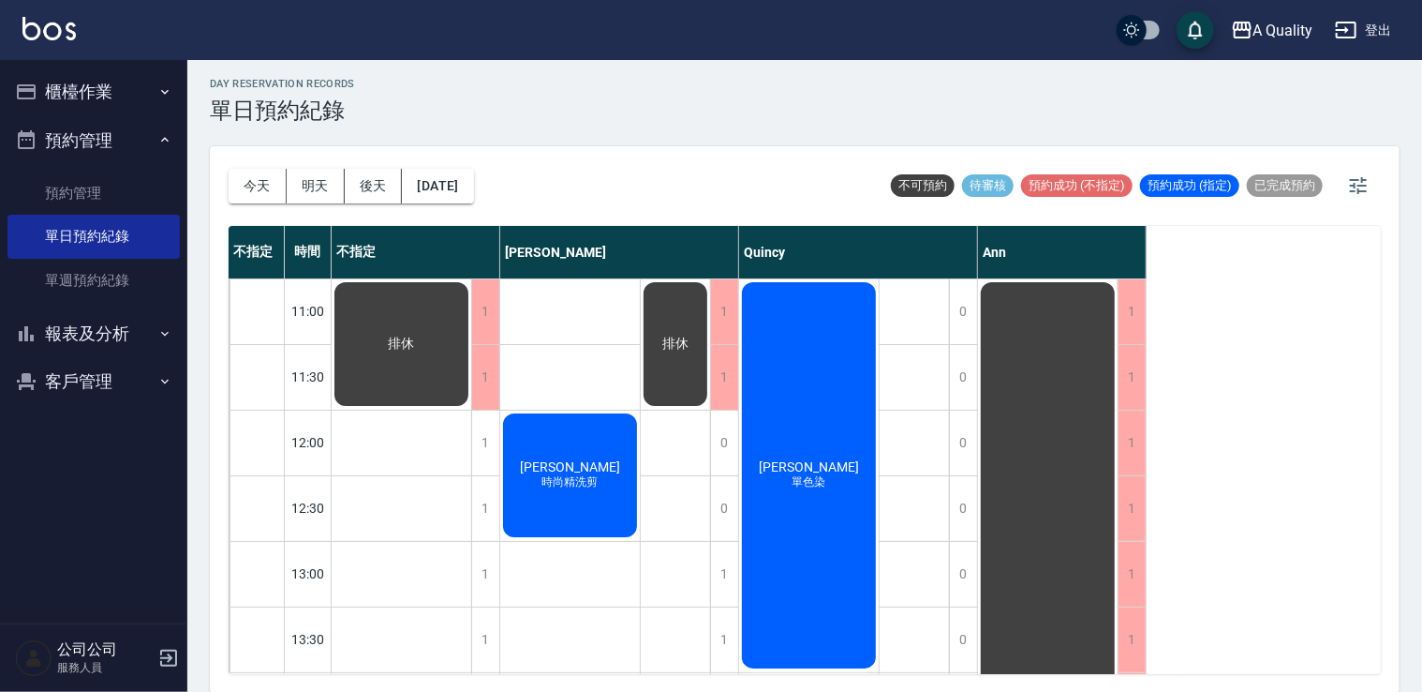
click at [300, 191] on button "明天" at bounding box center [316, 186] width 58 height 35
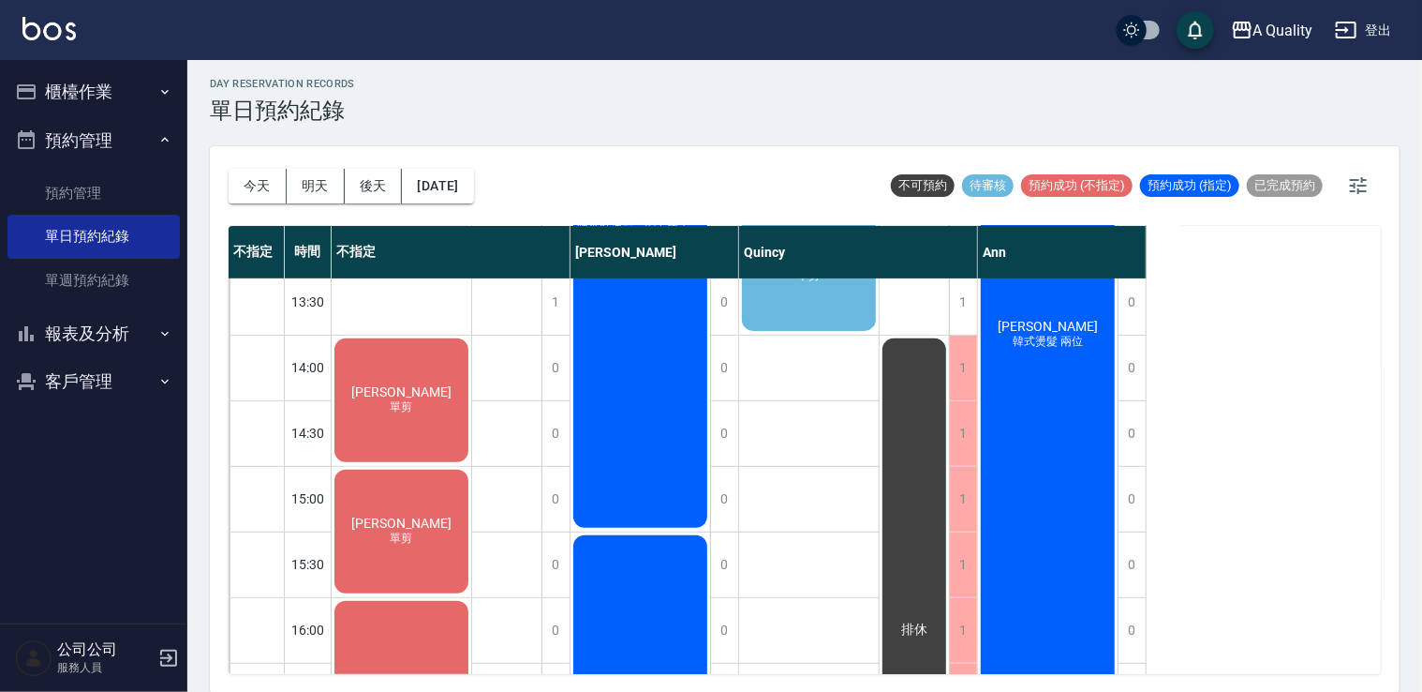
scroll to position [115, 0]
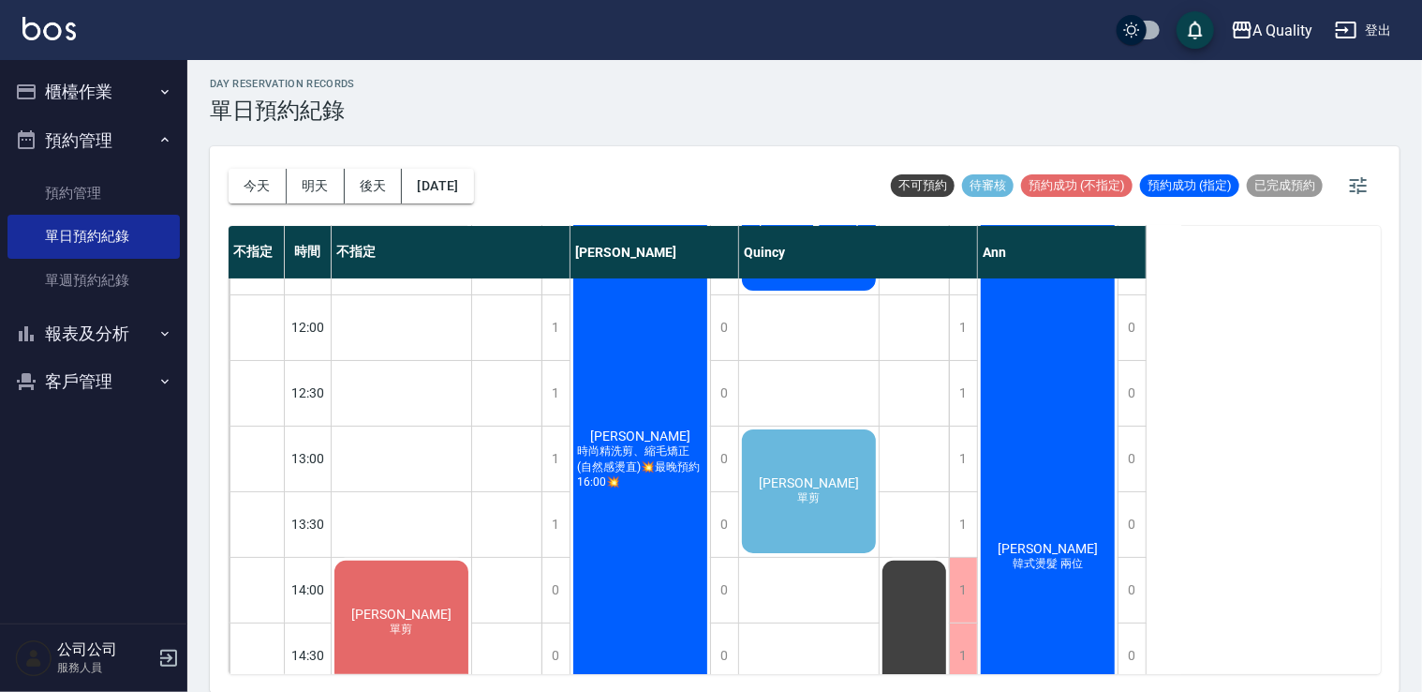
click at [471, 558] on div "邱r 單剪" at bounding box center [402, 622] width 140 height 129
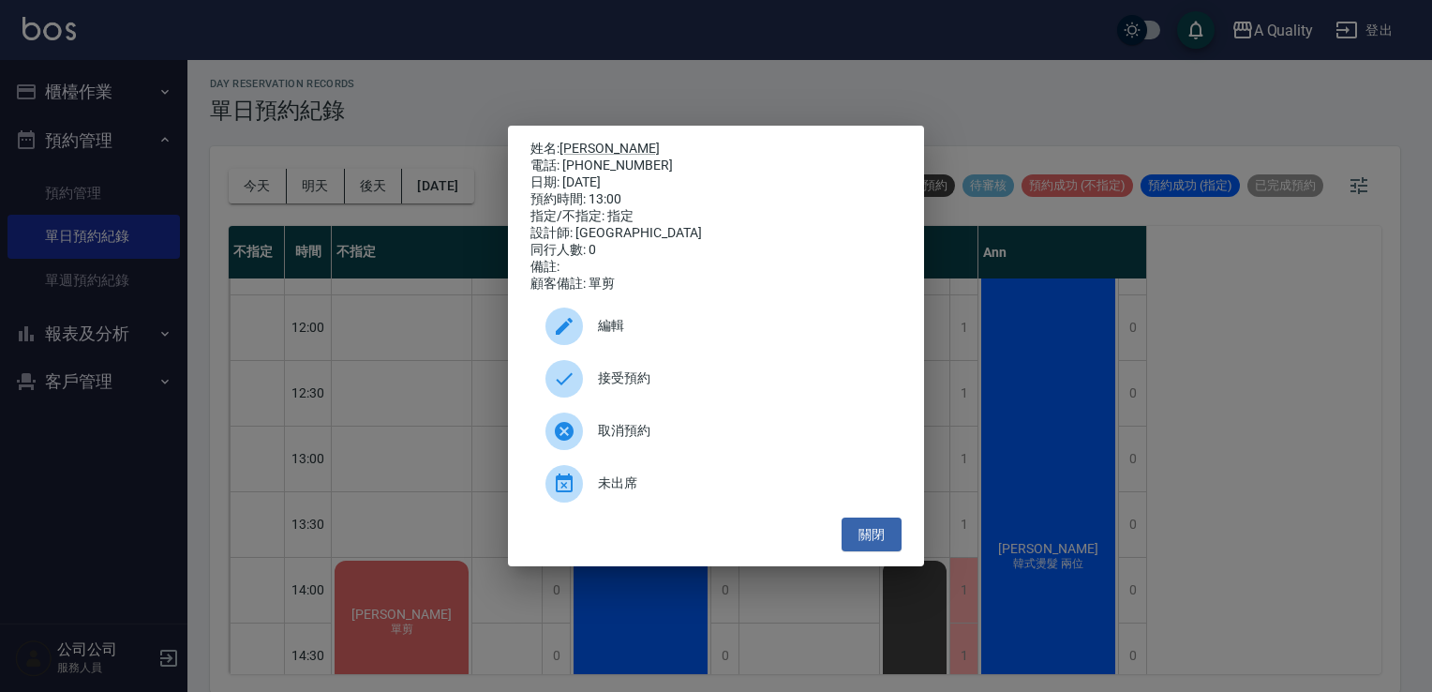
drag, startPoint x: 804, startPoint y: 601, endPoint x: 798, endPoint y: 612, distance: 12.6
click at [798, 612] on div "姓名: 邱r 電話: 0958070170 日期: 2025/08/22 預約時間: 13:00 指定/不指定: 指定 設計師: Quincy 同行人數: 0…" at bounding box center [716, 346] width 1432 height 692
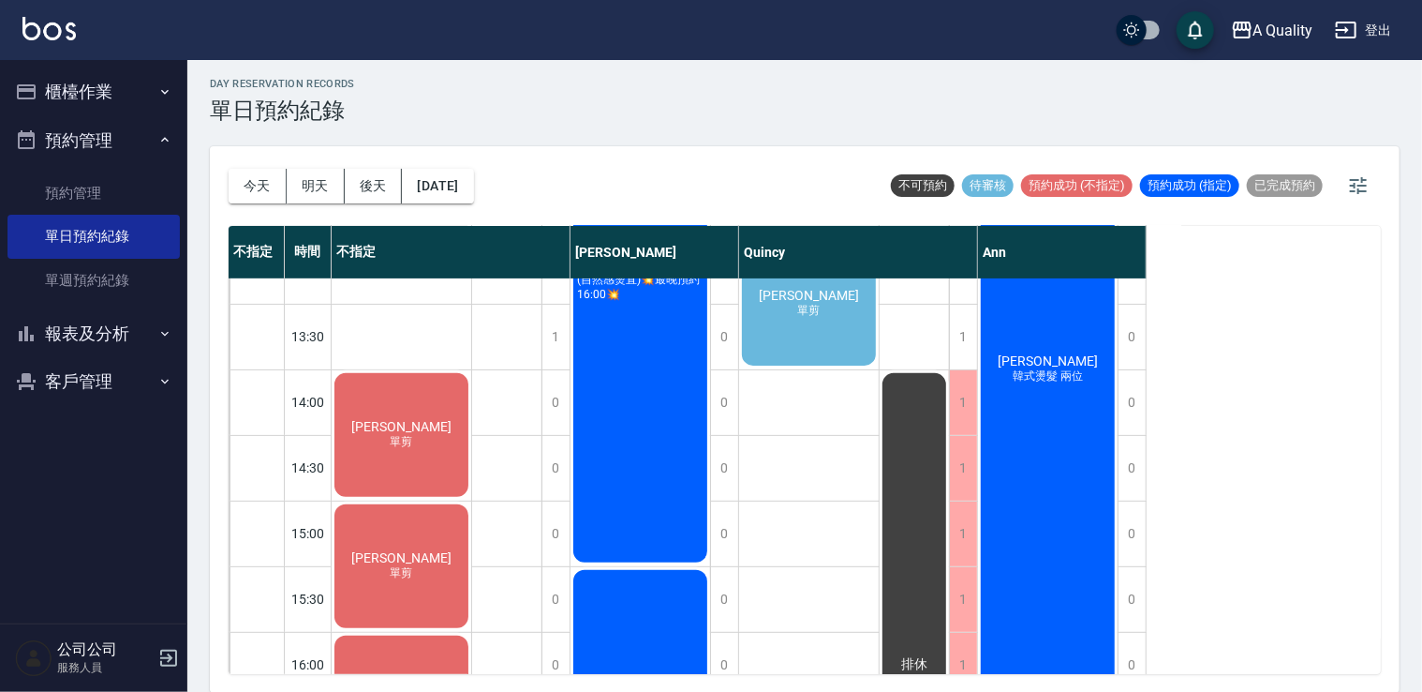
scroll to position [22, 0]
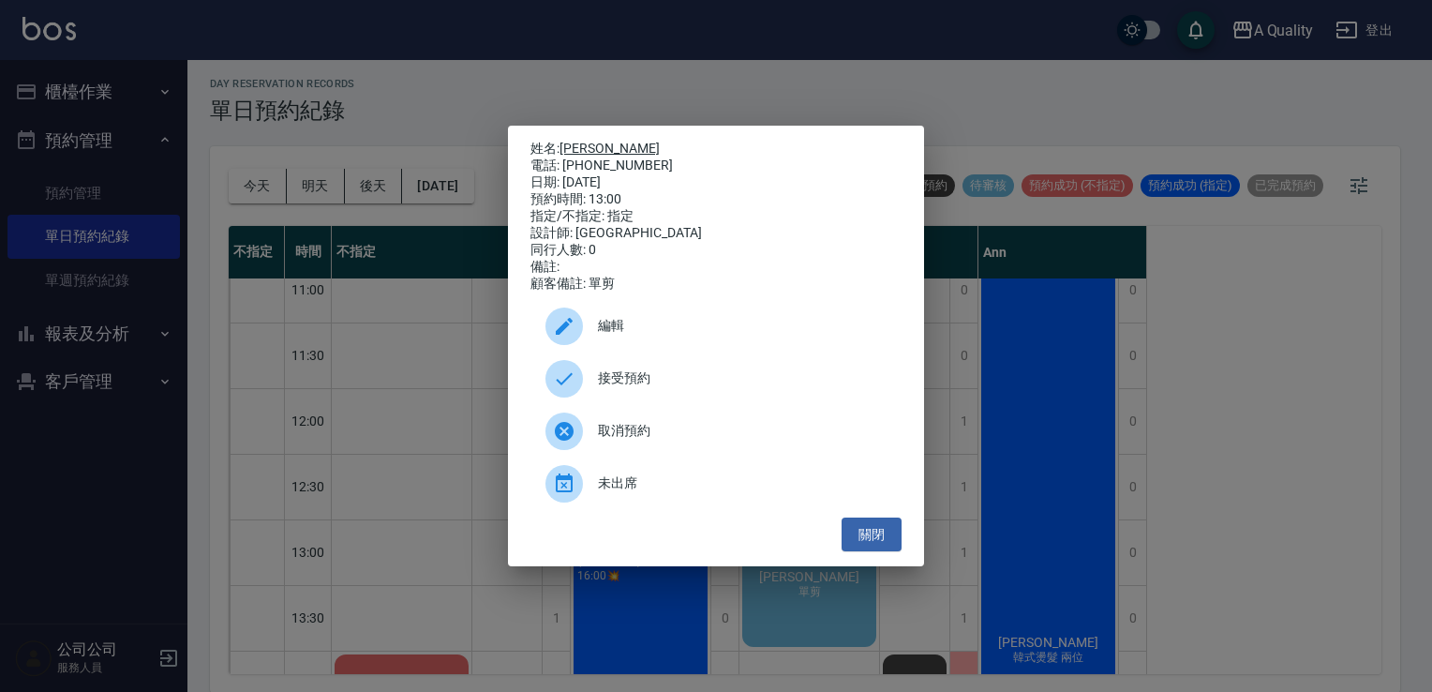
click at [576, 143] on link "[PERSON_NAME]" at bounding box center [609, 148] width 100 height 15
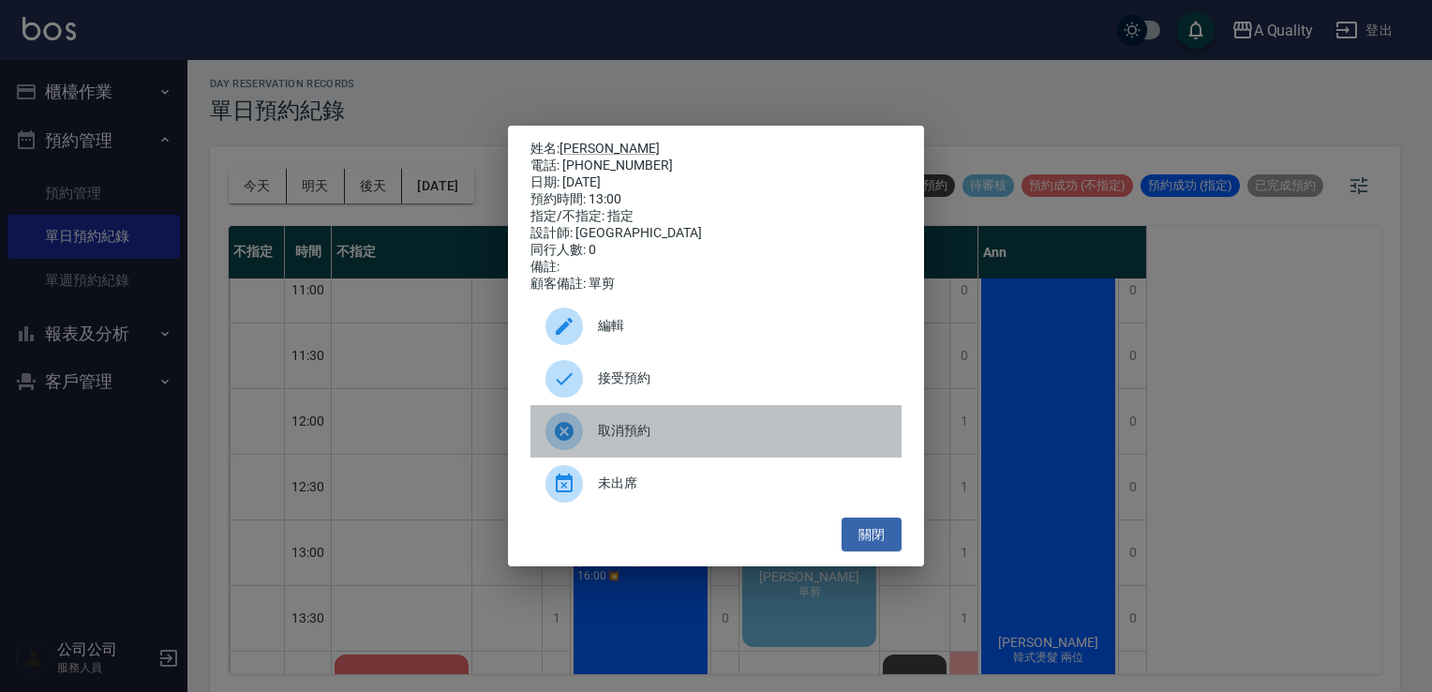
click at [629, 431] on span "取消預約" at bounding box center [742, 431] width 289 height 20
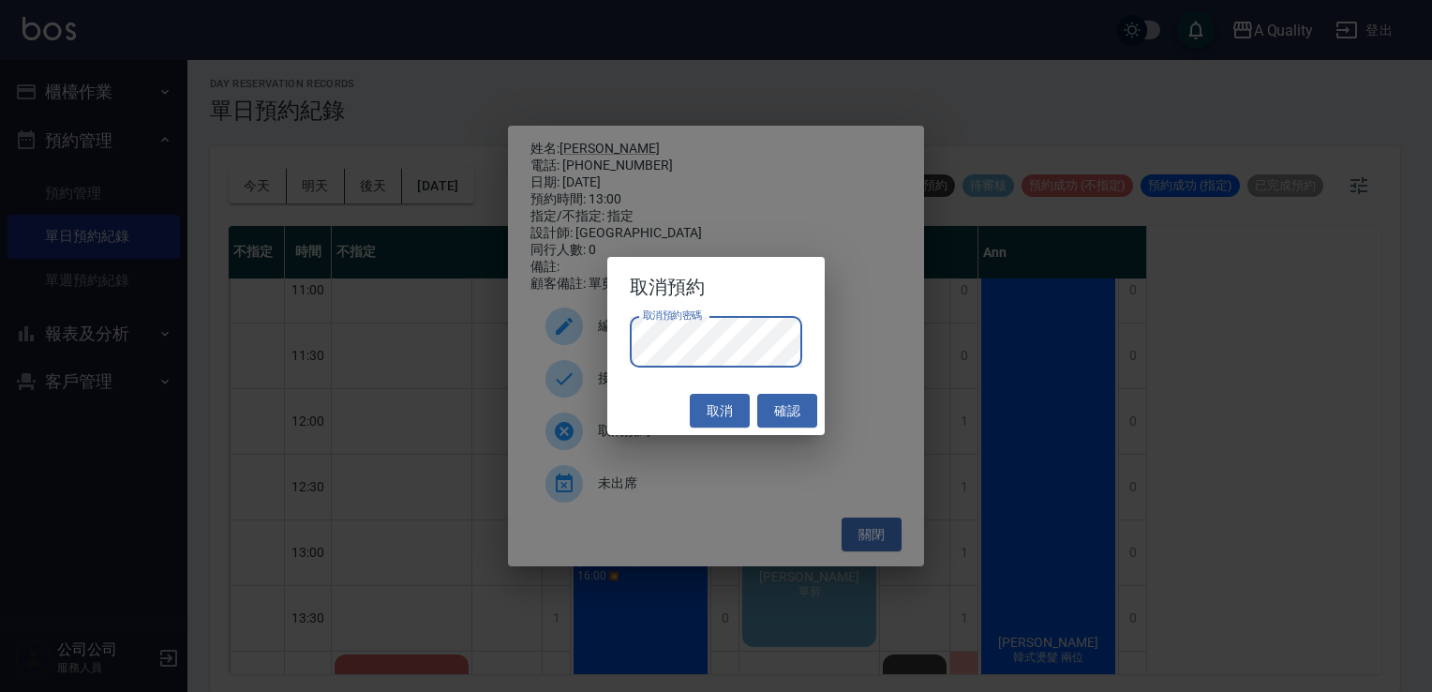
click at [800, 409] on button "確認" at bounding box center [787, 411] width 60 height 35
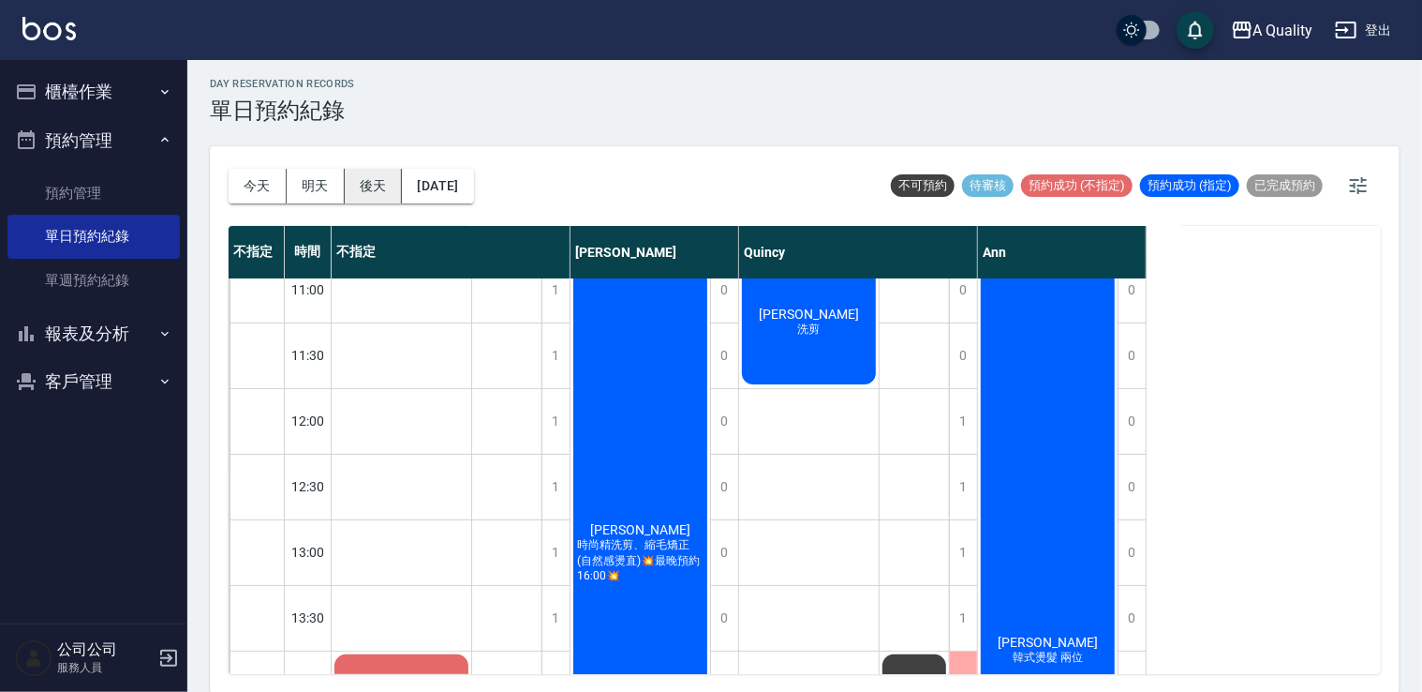
click at [380, 186] on button "後天" at bounding box center [374, 186] width 58 height 35
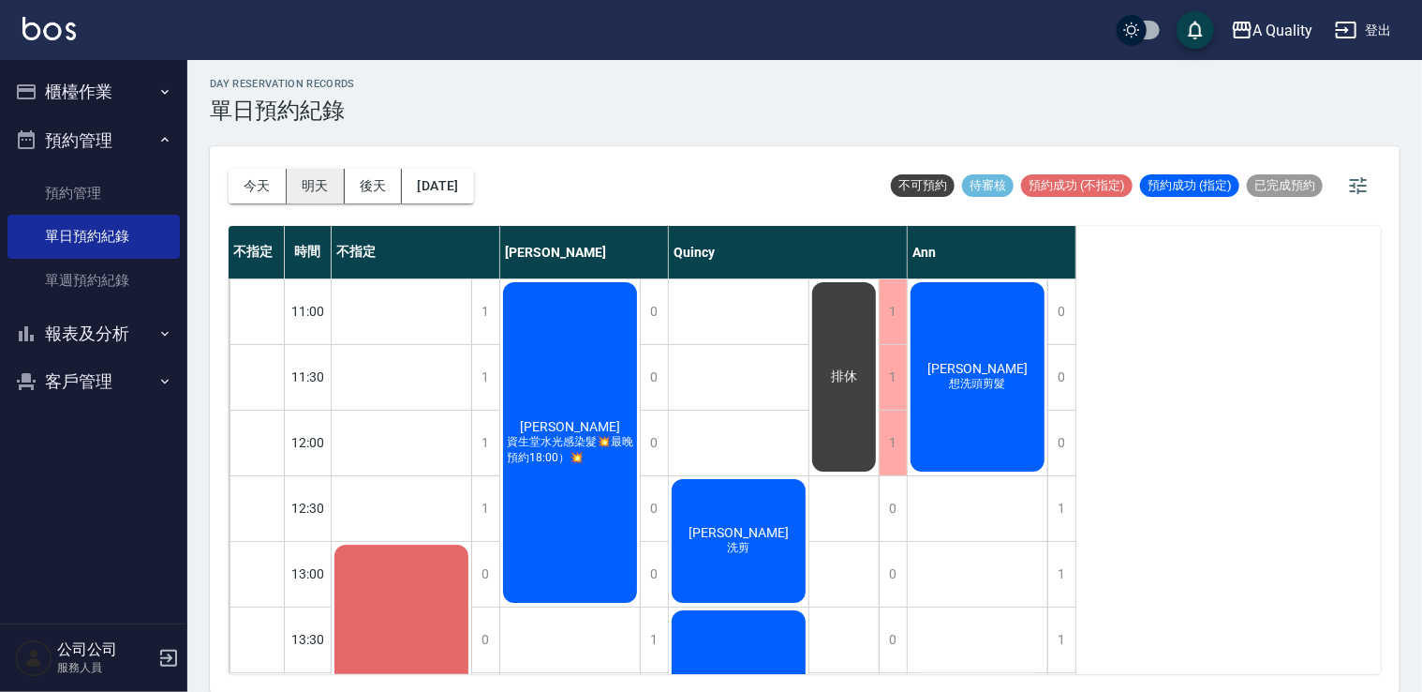
click at [334, 190] on button "明天" at bounding box center [316, 186] width 58 height 35
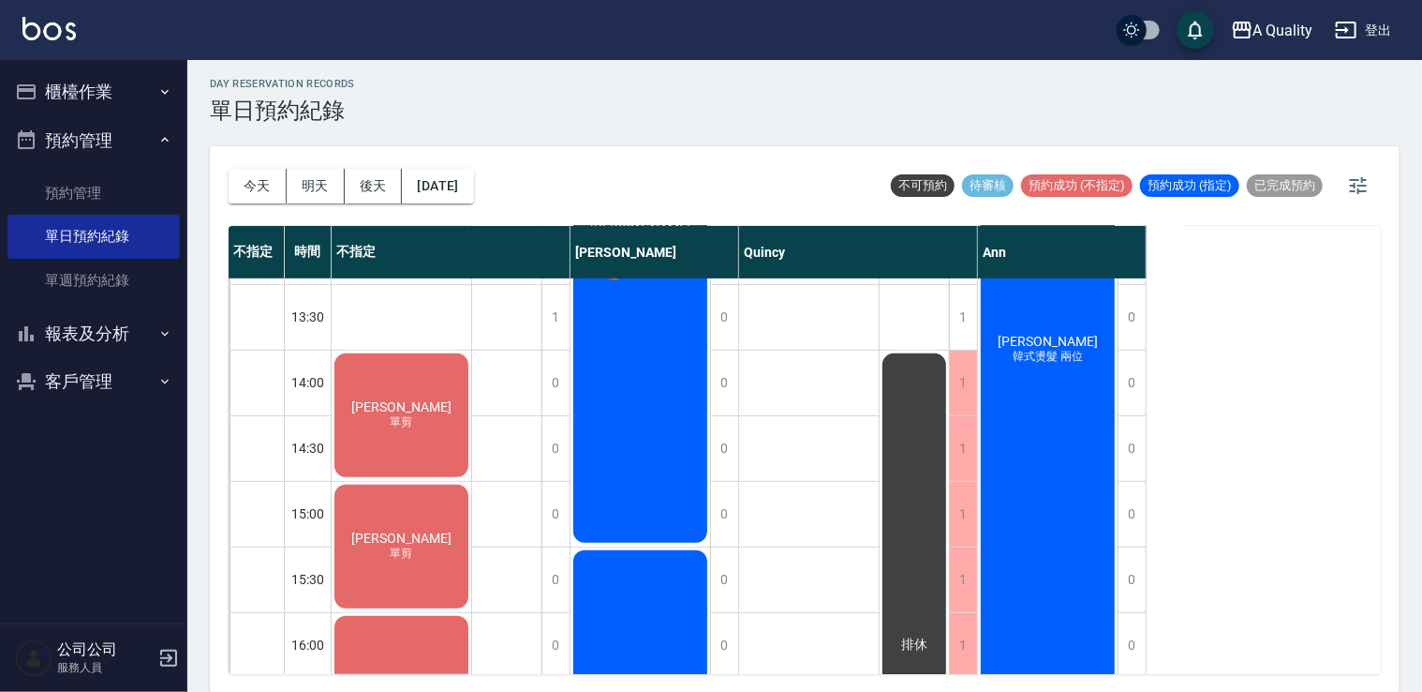
scroll to position [375, 0]
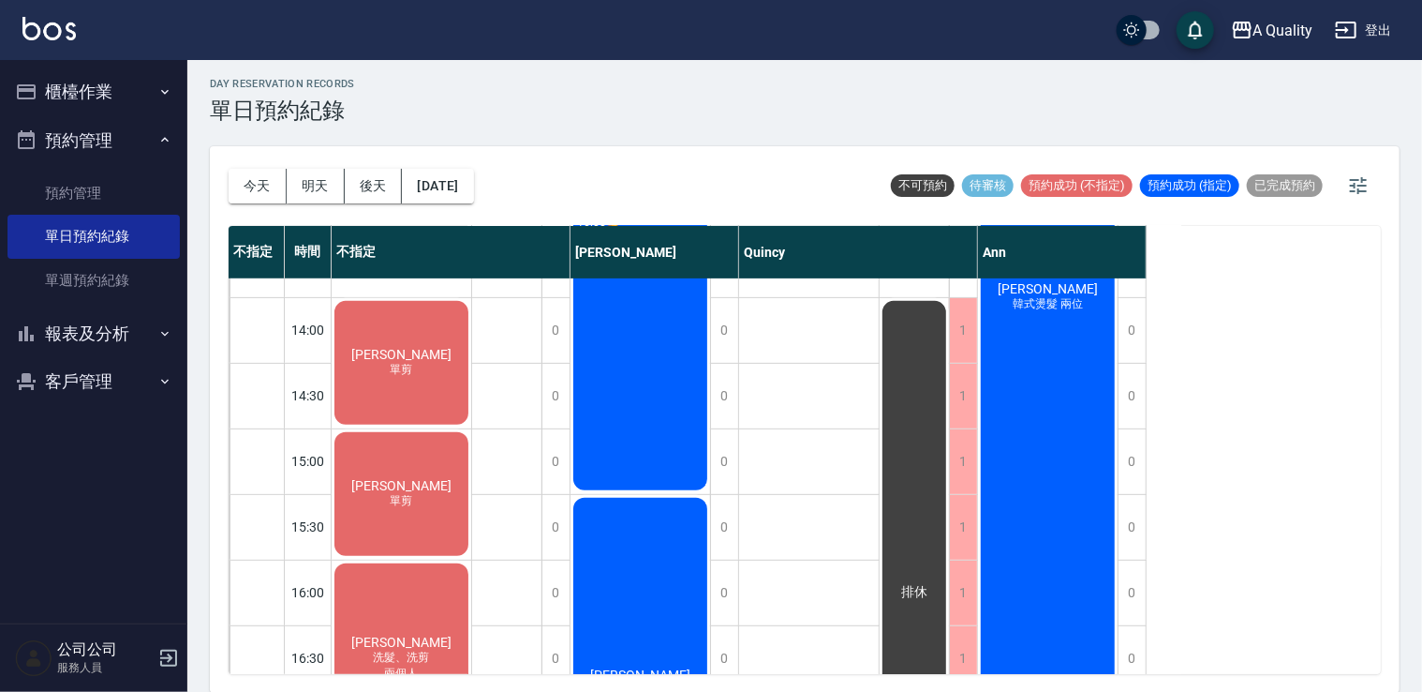
click at [450, 360] on div "Jeffrey 單剪" at bounding box center [402, 362] width 140 height 129
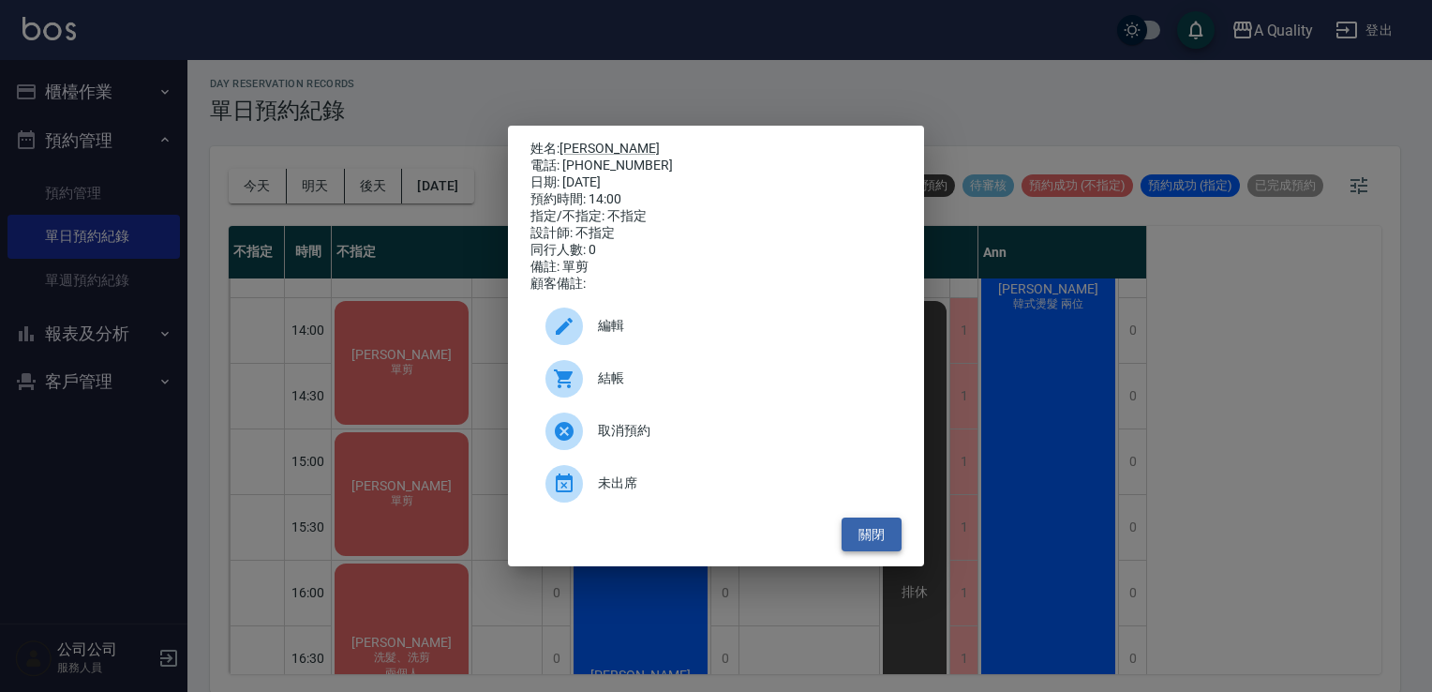
click at [876, 534] on button "關閉" at bounding box center [871, 534] width 60 height 35
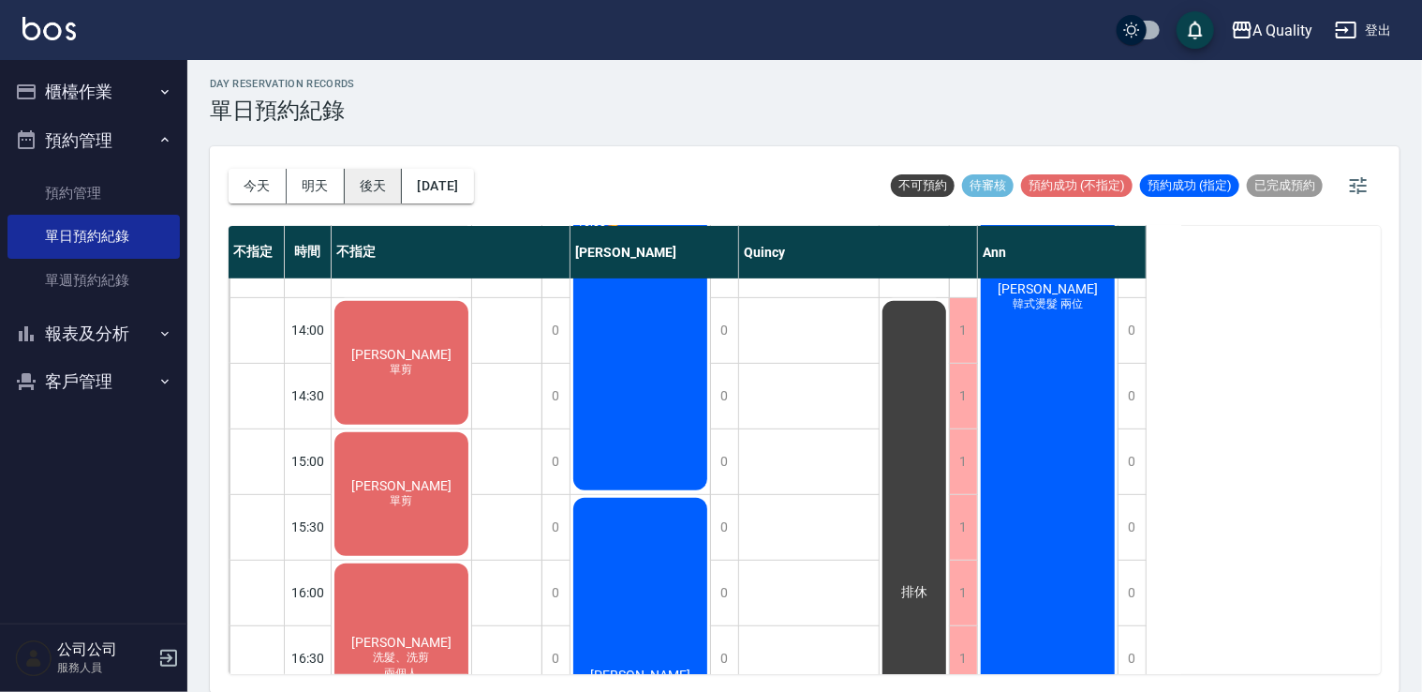
click at [386, 186] on button "後天" at bounding box center [374, 186] width 58 height 35
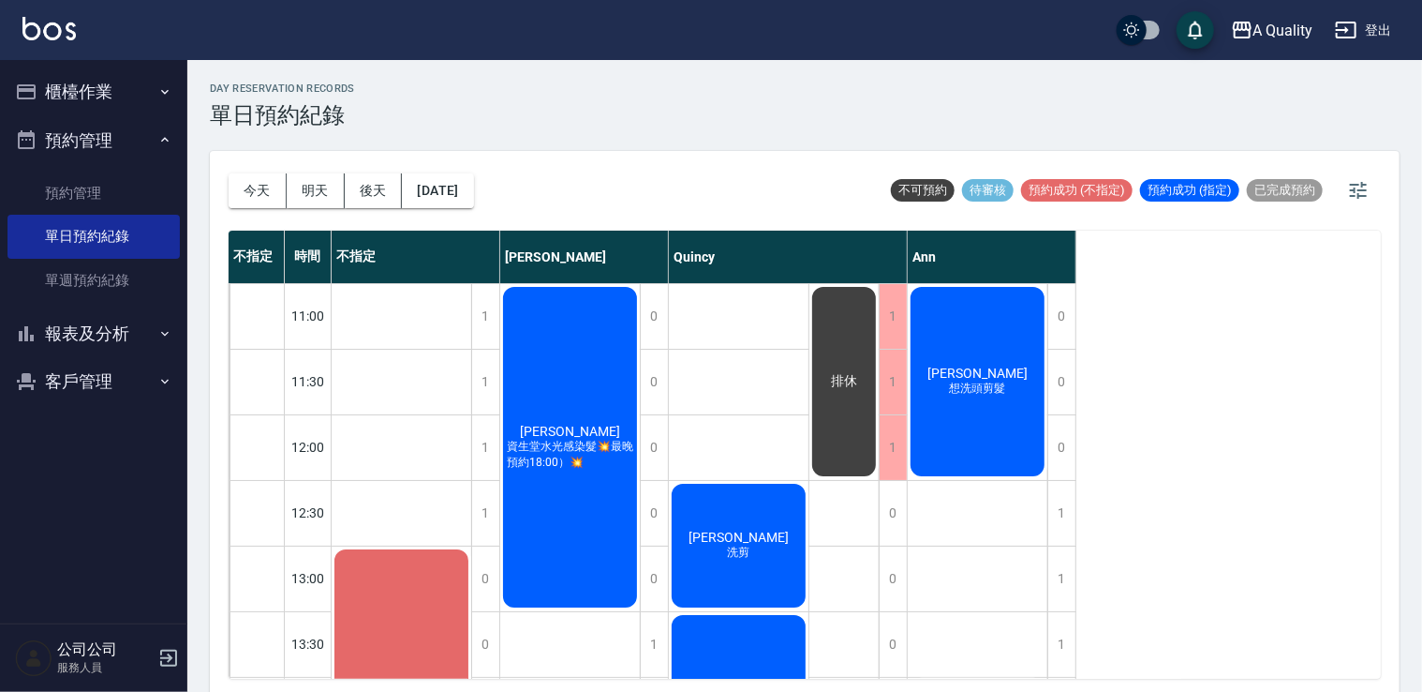
click at [81, 346] on button "報表及分析" at bounding box center [93, 333] width 172 height 49
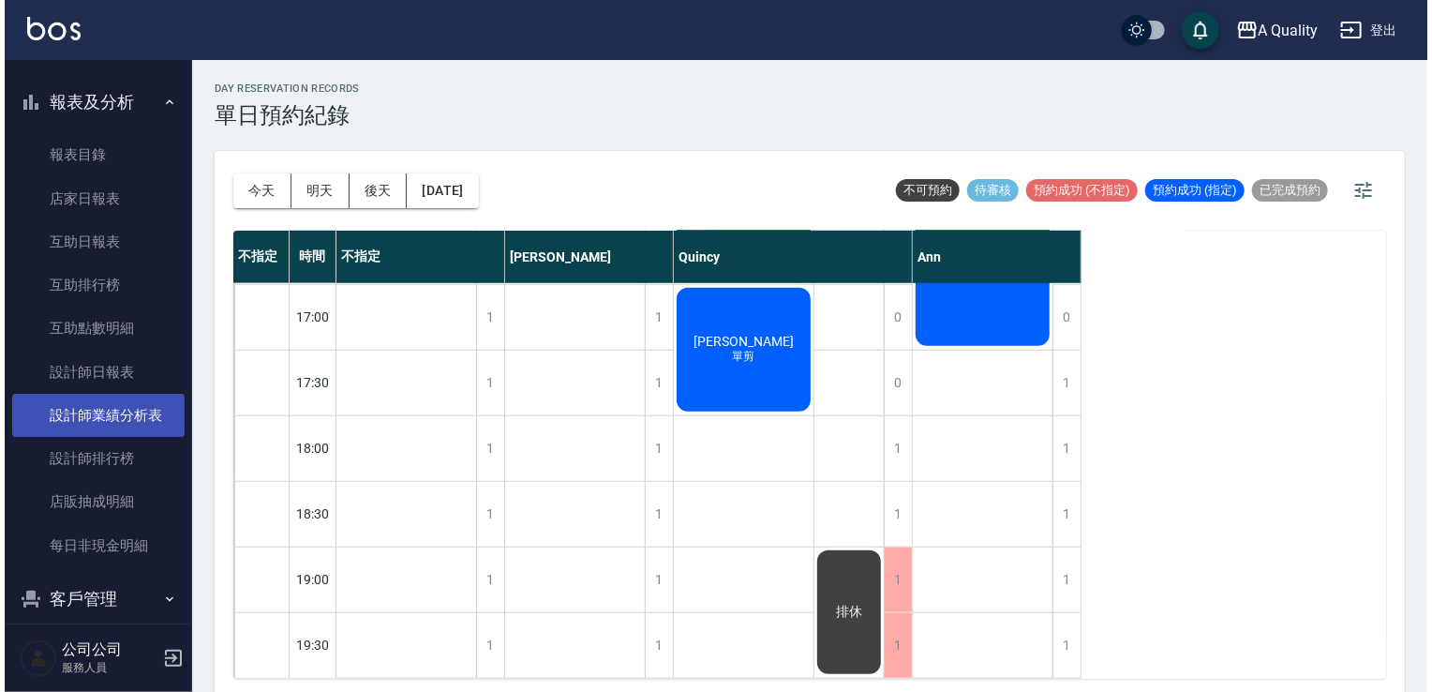
scroll to position [252, 0]
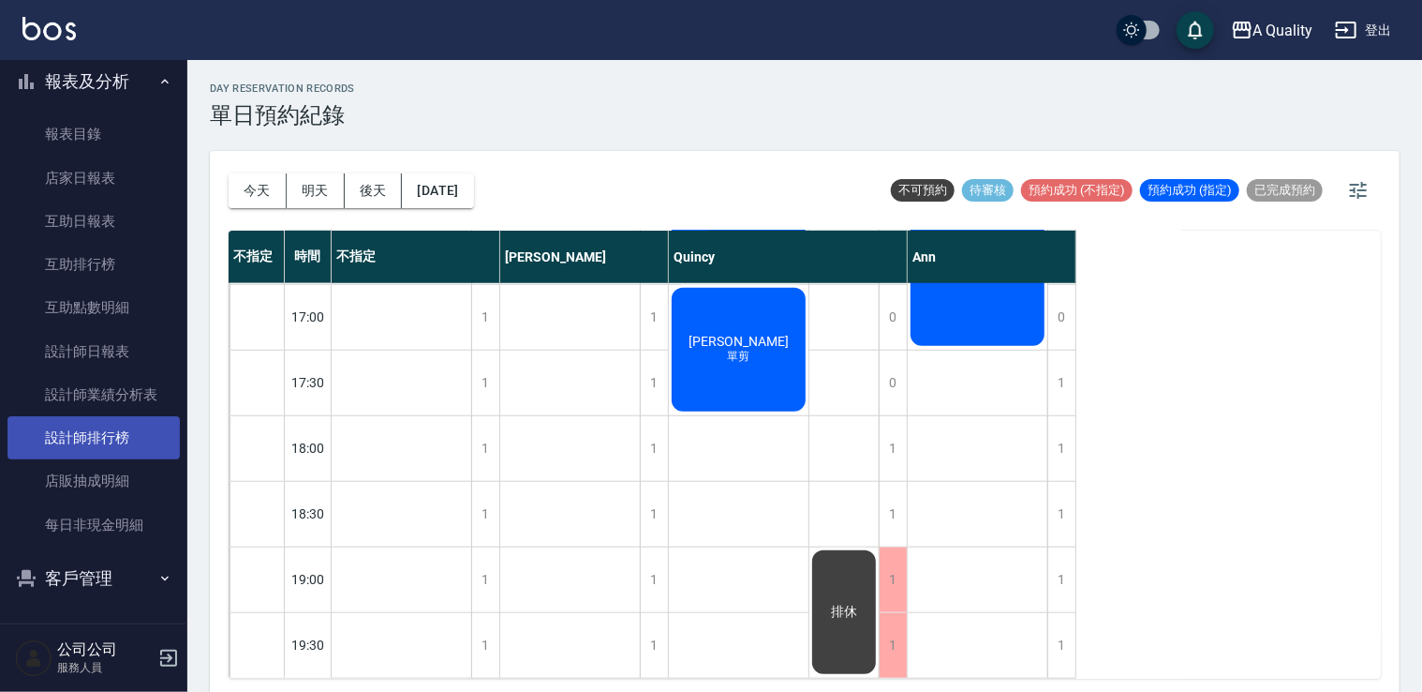
click at [104, 422] on link "設計師排行榜" at bounding box center [93, 437] width 172 height 43
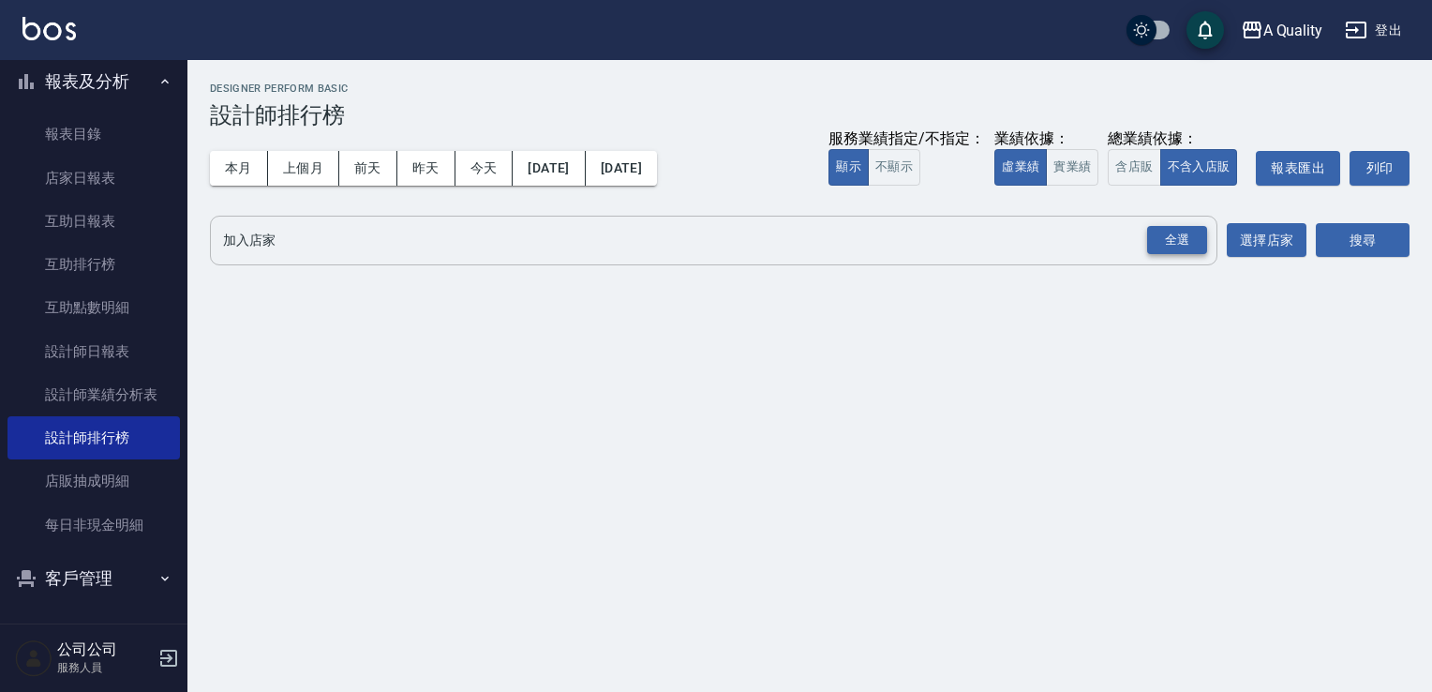
click at [1179, 241] on div "全選" at bounding box center [1177, 240] width 60 height 29
click at [1353, 236] on button "搜尋" at bounding box center [1363, 241] width 94 height 35
